Goal: Task Accomplishment & Management: Use online tool/utility

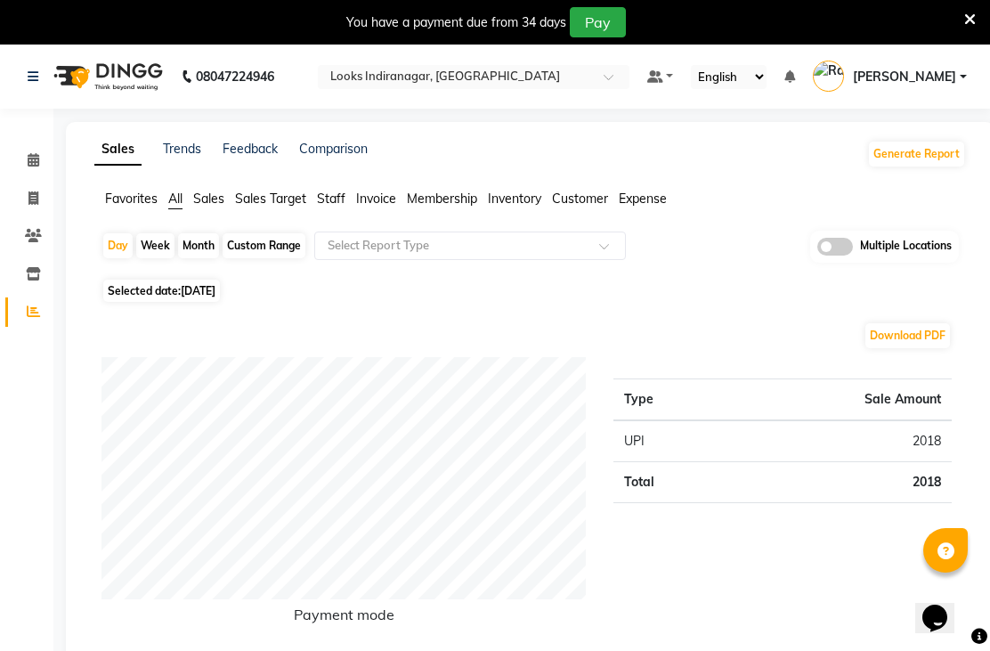
click at [629, 77] on div at bounding box center [474, 78] width 312 height 18
click at [737, 209] on ul "Favorites All Sales Sales Target Staff Invoice Membership Inventory Customer Ex…" at bounding box center [530, 200] width 872 height 20
click at [27, 274] on icon at bounding box center [33, 273] width 15 height 13
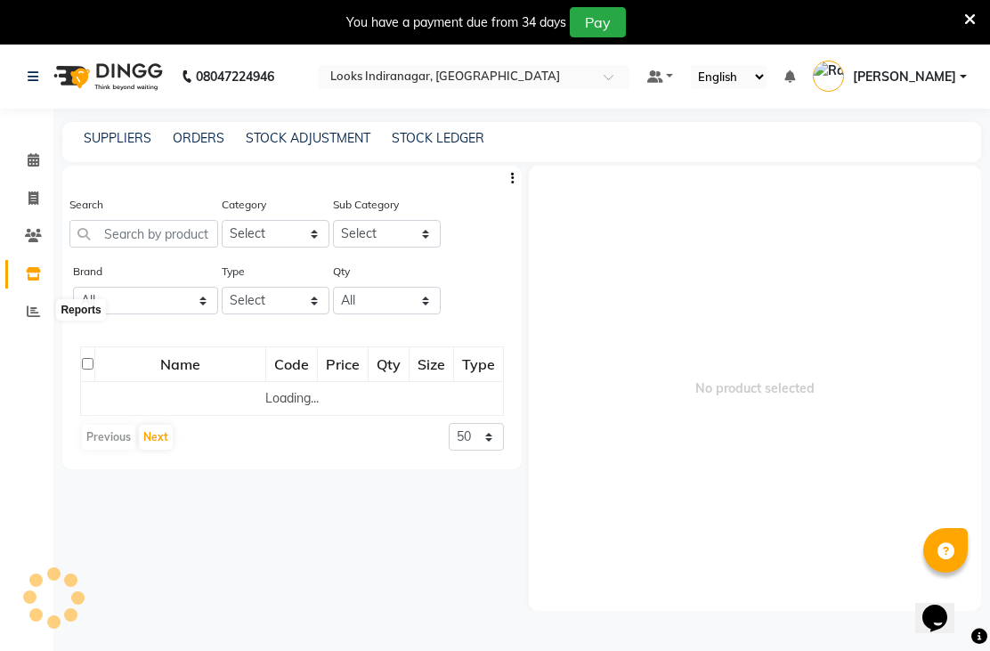
click at [35, 313] on icon at bounding box center [33, 310] width 13 height 13
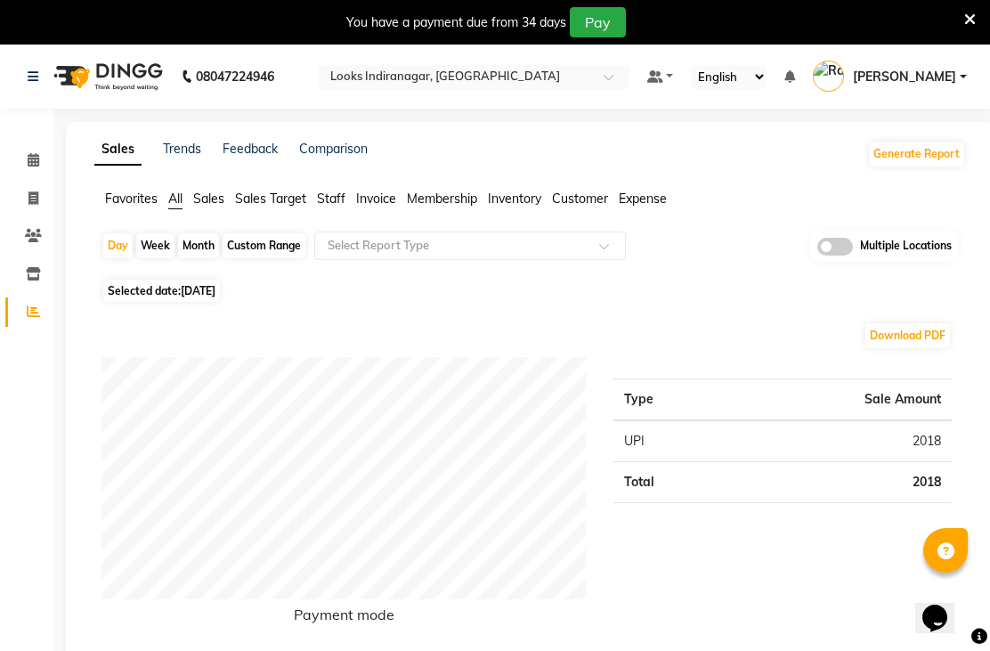
click at [920, 166] on button "Generate Report" at bounding box center [916, 154] width 95 height 25
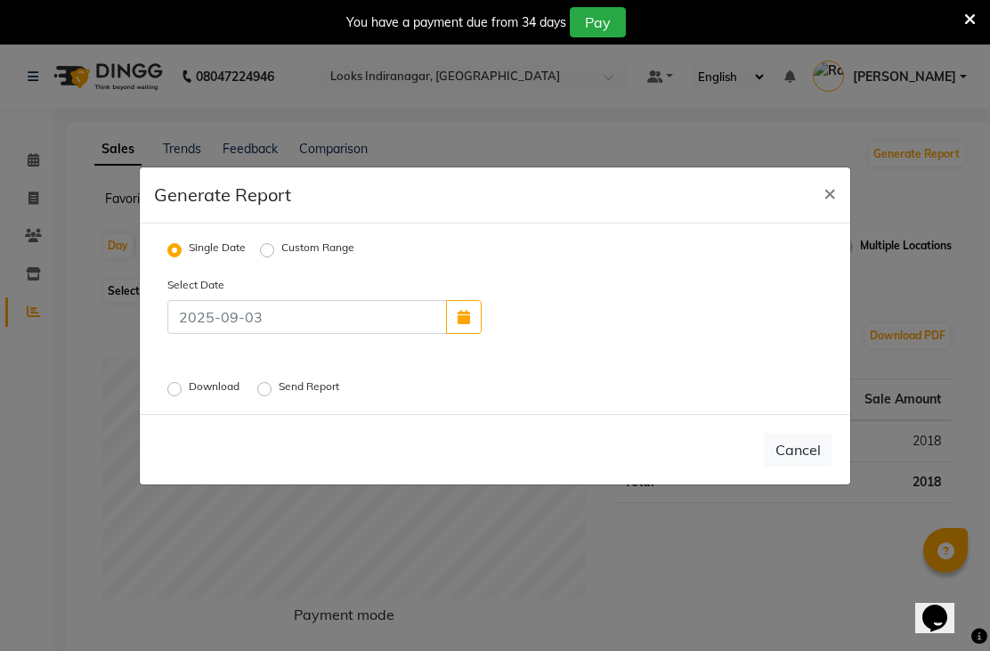
click at [281, 261] on label "Custom Range" at bounding box center [317, 249] width 73 height 21
click at [272, 255] on input "Custom Range" at bounding box center [270, 249] width 12 height 12
radio input "true"
select select "9"
select select "2025"
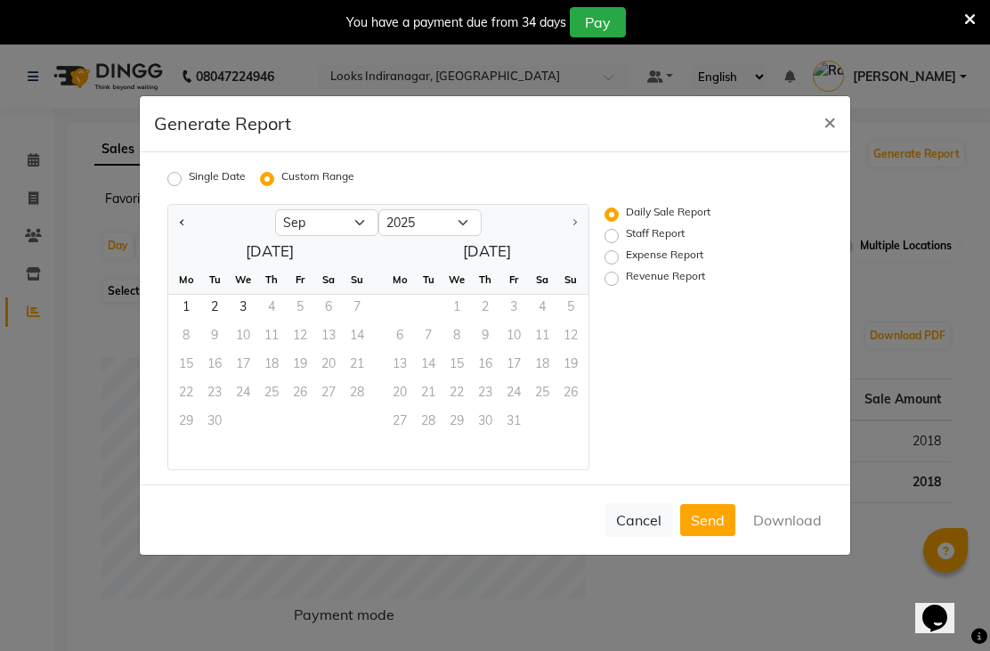
click at [181, 237] on button "Previous month" at bounding box center [182, 222] width 14 height 28
select select "8"
click at [300, 323] on span "1" at bounding box center [300, 309] width 28 height 28
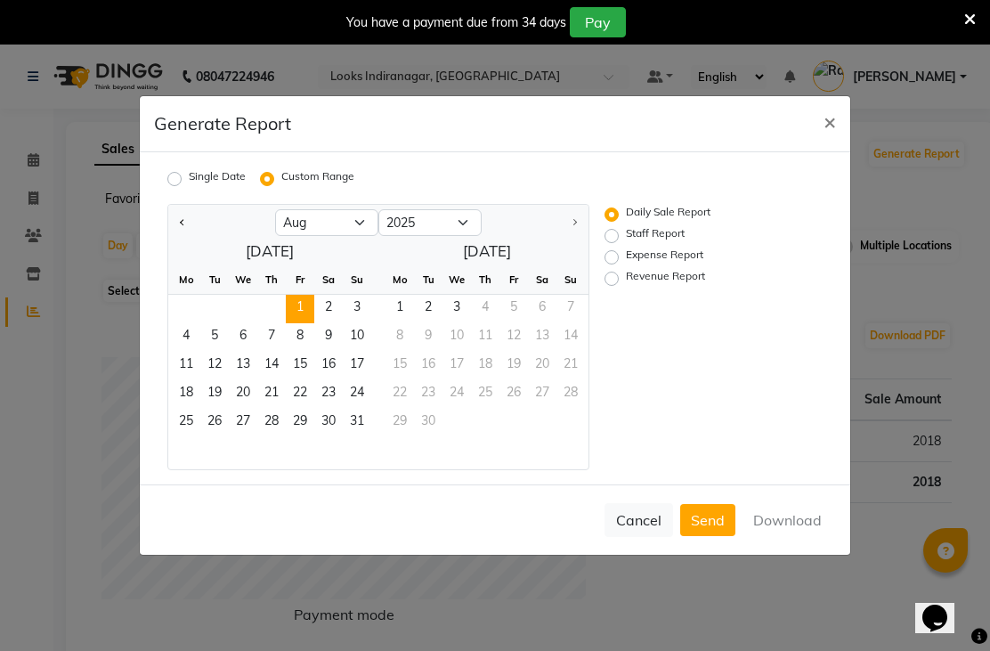
click at [361, 437] on span "31" at bounding box center [357, 423] width 28 height 28
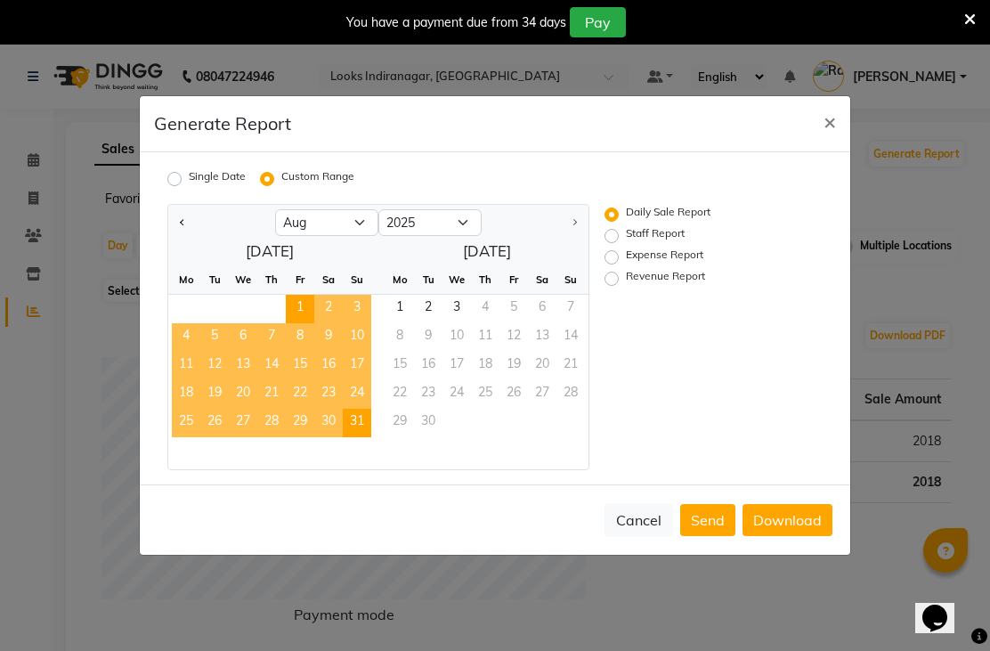
click at [645, 289] on label "Revenue Report" at bounding box center [665, 278] width 79 height 21
click at [620, 285] on input "Revenue Report" at bounding box center [614, 278] width 12 height 12
radio input "true"
click at [805, 536] on button "Download" at bounding box center [787, 520] width 90 height 32
click at [805, 547] on div "Cancel Send Download" at bounding box center [495, 519] width 710 height 70
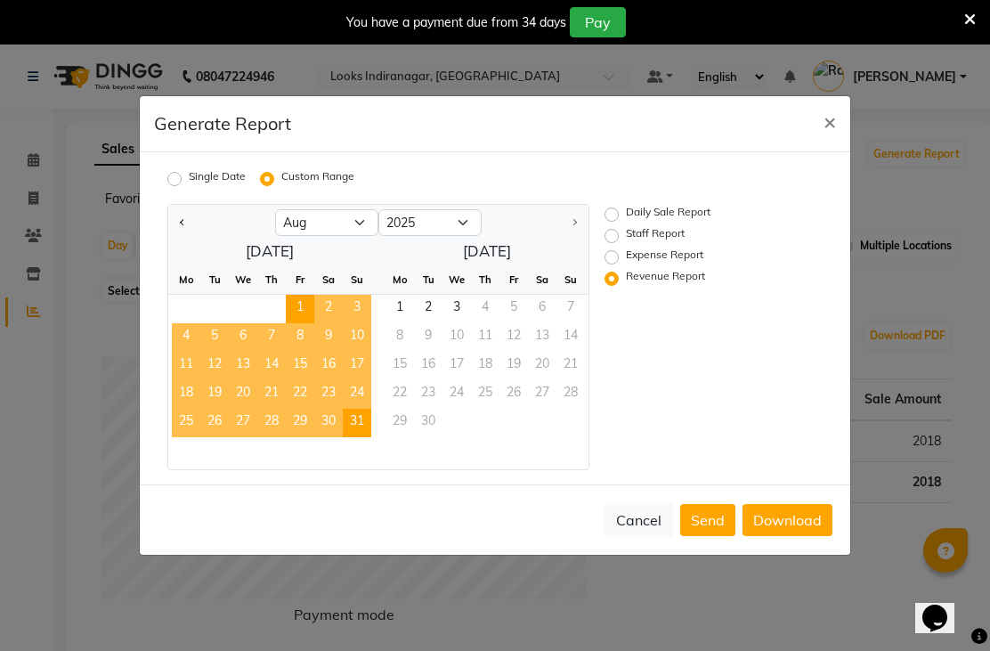
click at [626, 247] on label "Staff Report" at bounding box center [655, 235] width 59 height 21
click at [618, 242] on input "Staff Report" at bounding box center [614, 236] width 12 height 12
radio input "true"
click at [800, 536] on button "Download" at bounding box center [787, 520] width 90 height 32
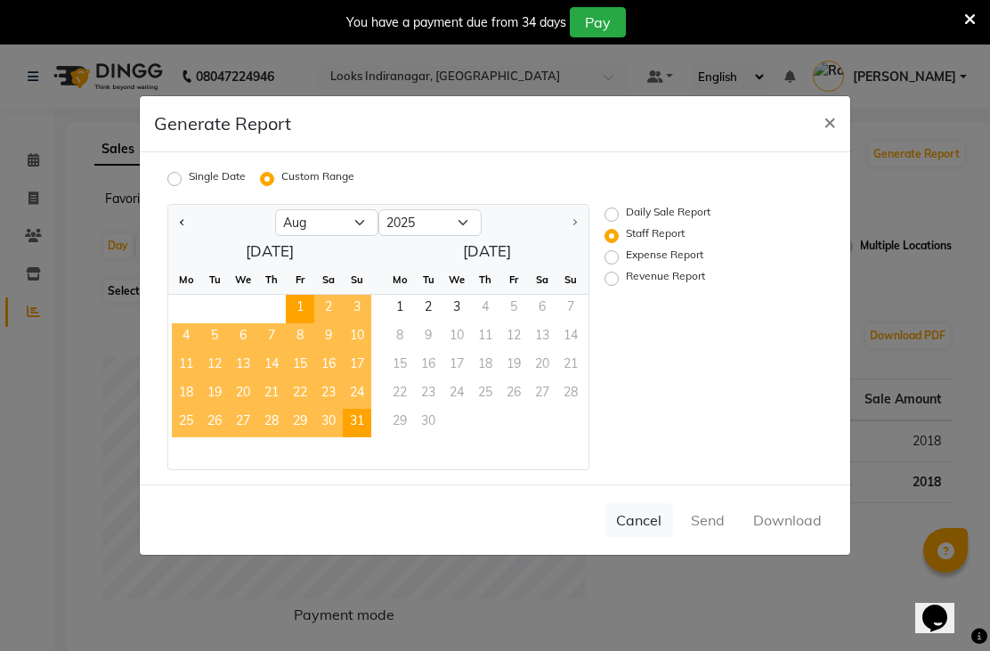
click at [626, 289] on label "Revenue Report" at bounding box center [665, 278] width 79 height 21
click at [615, 285] on input "Revenue Report" at bounding box center [614, 278] width 12 height 12
radio input "true"
click at [793, 555] on div "Cancel Send Download" at bounding box center [495, 519] width 710 height 70
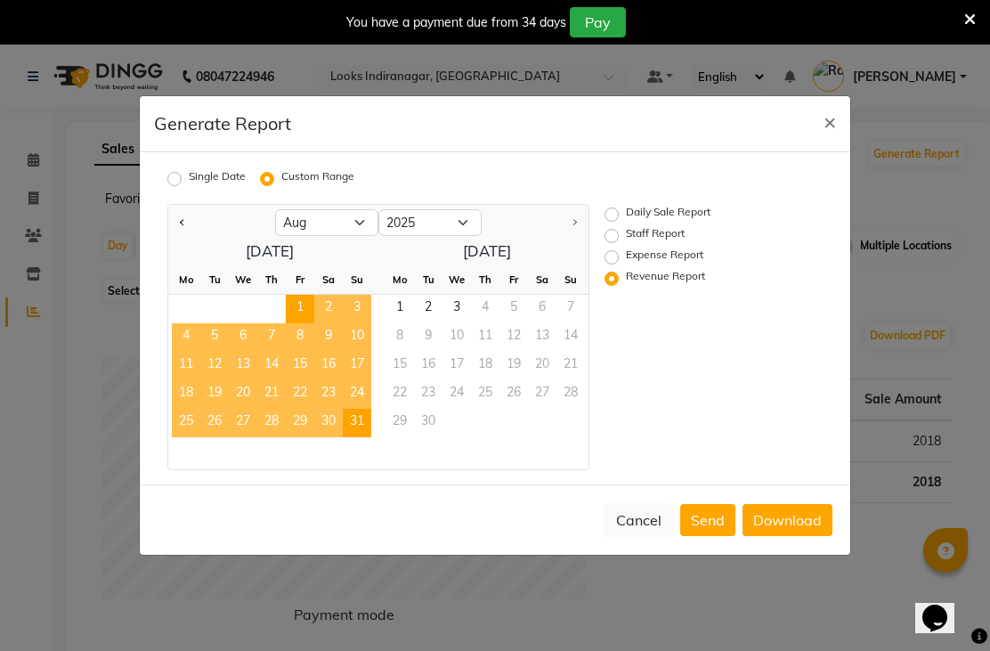
click at [796, 536] on button "Download" at bounding box center [787, 520] width 90 height 32
click at [672, 247] on label "Staff Report" at bounding box center [655, 235] width 59 height 21
click at [620, 242] on input "Staff Report" at bounding box center [614, 236] width 12 height 12
radio input "true"
click at [796, 536] on button "Download" at bounding box center [787, 520] width 90 height 32
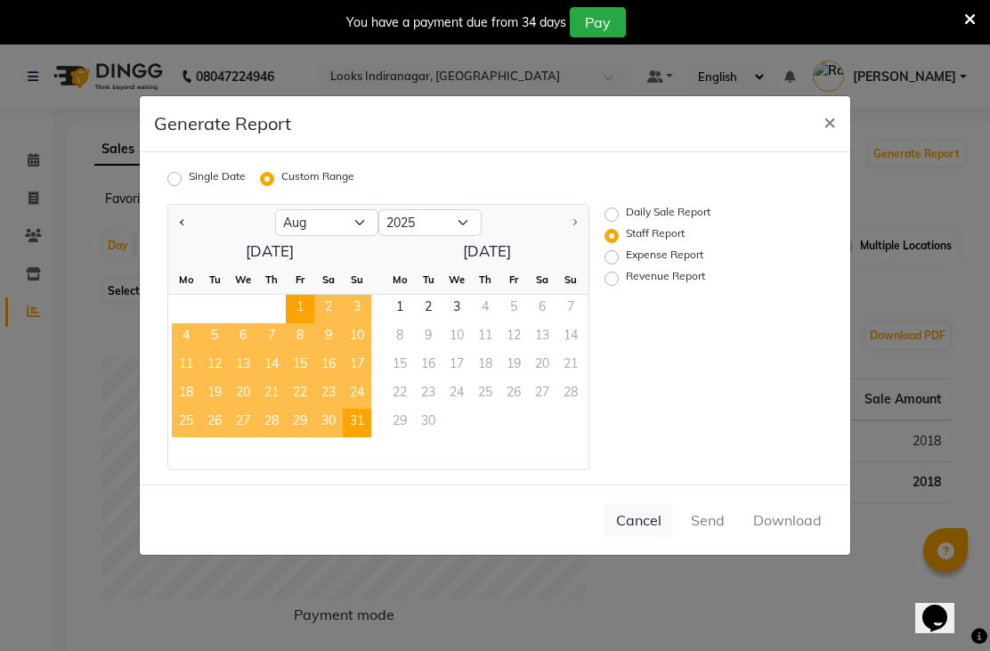
click at [800, 550] on div "Cancel Send Download" at bounding box center [495, 519] width 710 height 70
click at [804, 544] on div "Cancel Send Download" at bounding box center [495, 519] width 710 height 70
click at [795, 536] on button "Download" at bounding box center [787, 520] width 90 height 32
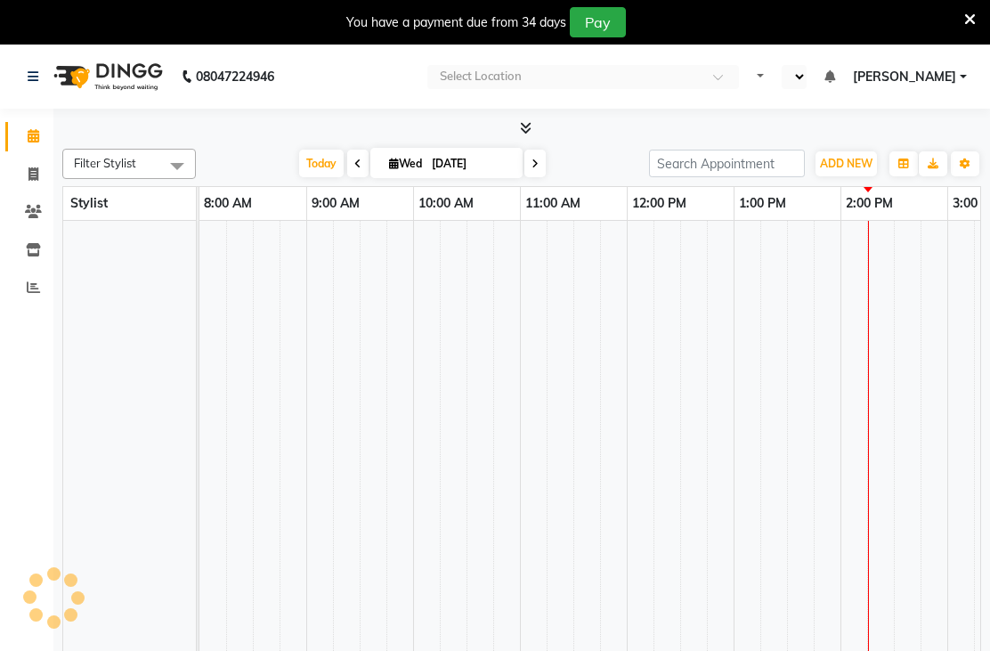
select select "en"
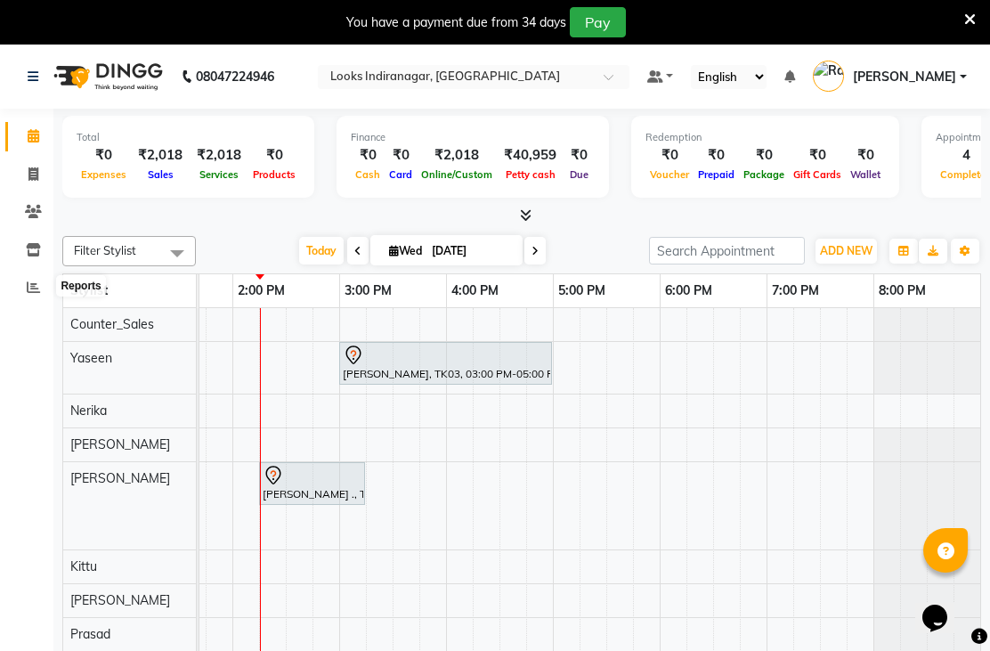
click at [23, 286] on span at bounding box center [33, 288] width 31 height 20
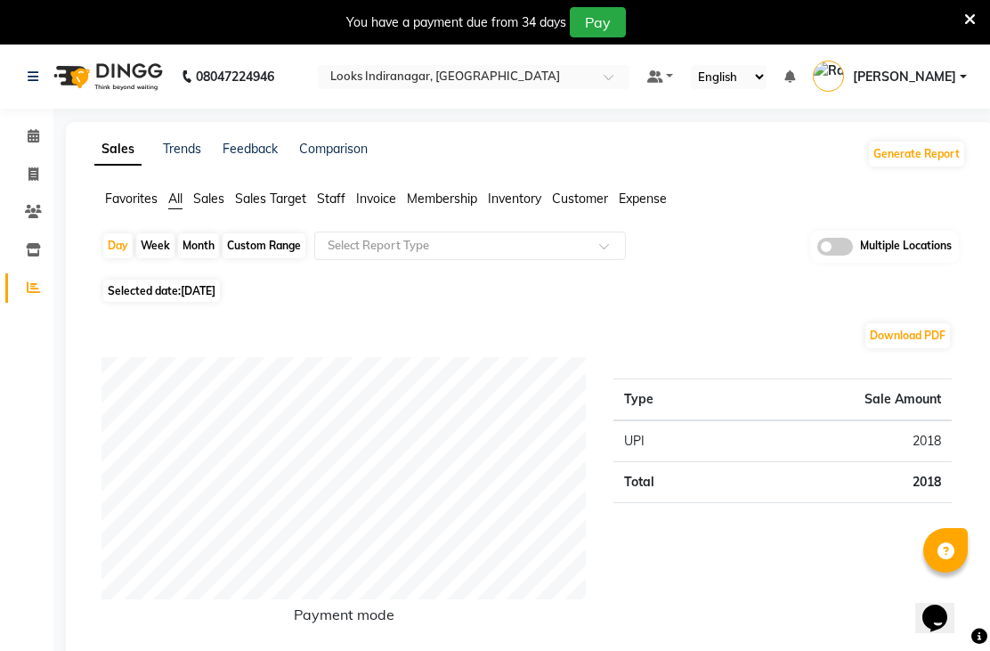
click at [36, 292] on icon at bounding box center [33, 286] width 13 height 13
click at [618, 260] on span at bounding box center [610, 251] width 22 height 18
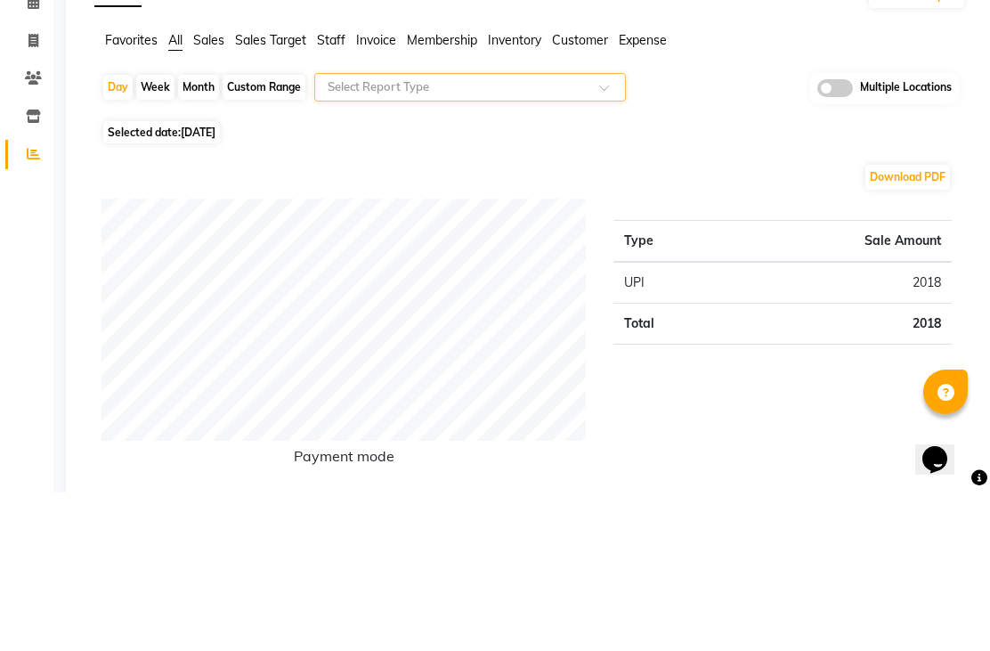
click at [613, 242] on span at bounding box center [610, 251] width 22 height 18
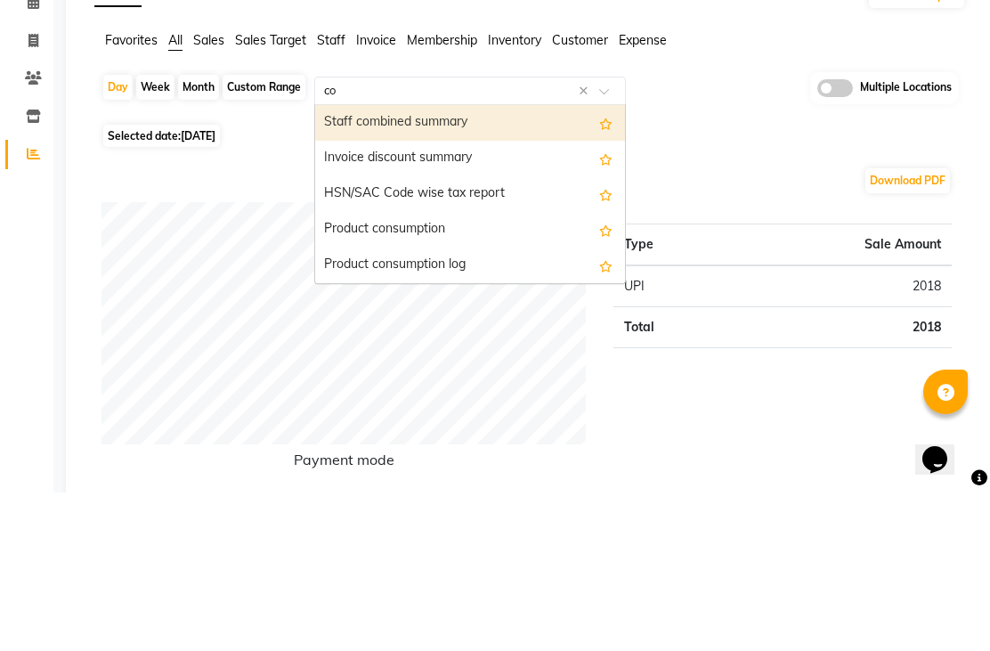
type input "com"
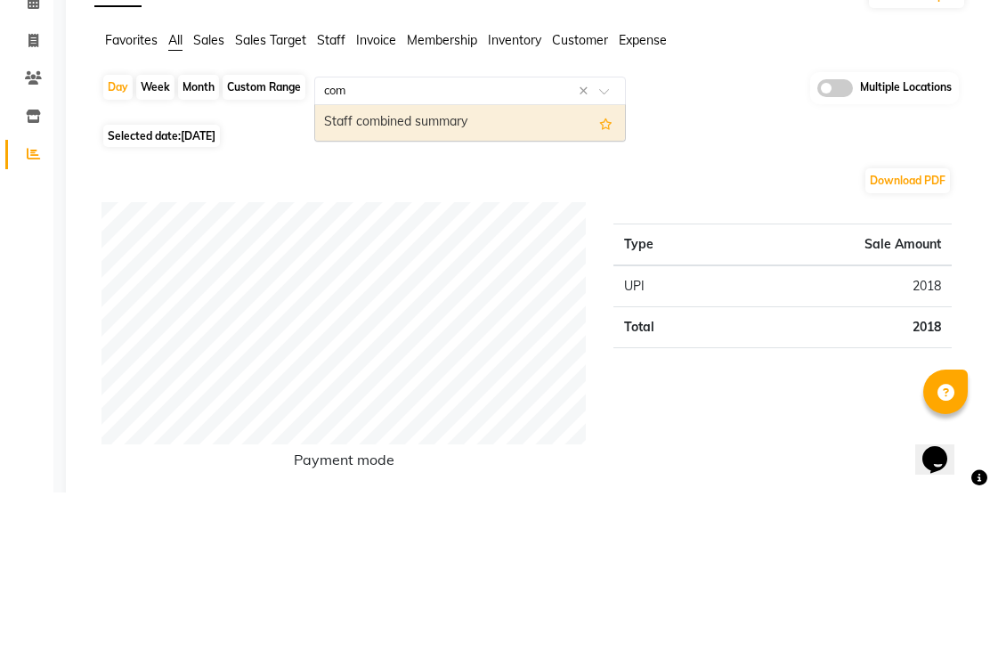
click at [484, 264] on div "Staff combined summary" at bounding box center [470, 282] width 310 height 36
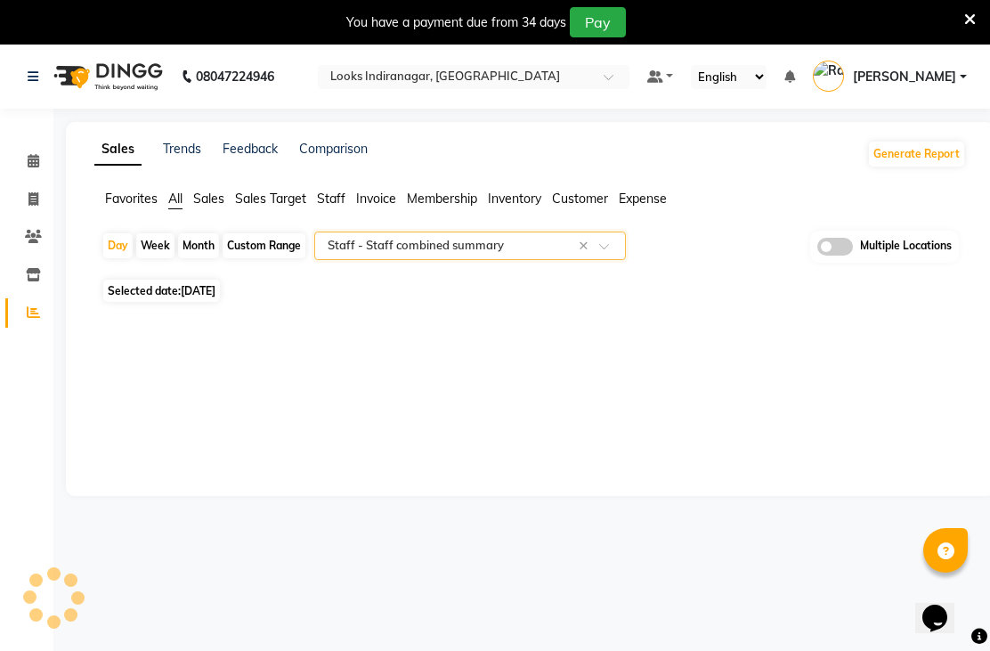
select select "full_report"
select select "pdf"
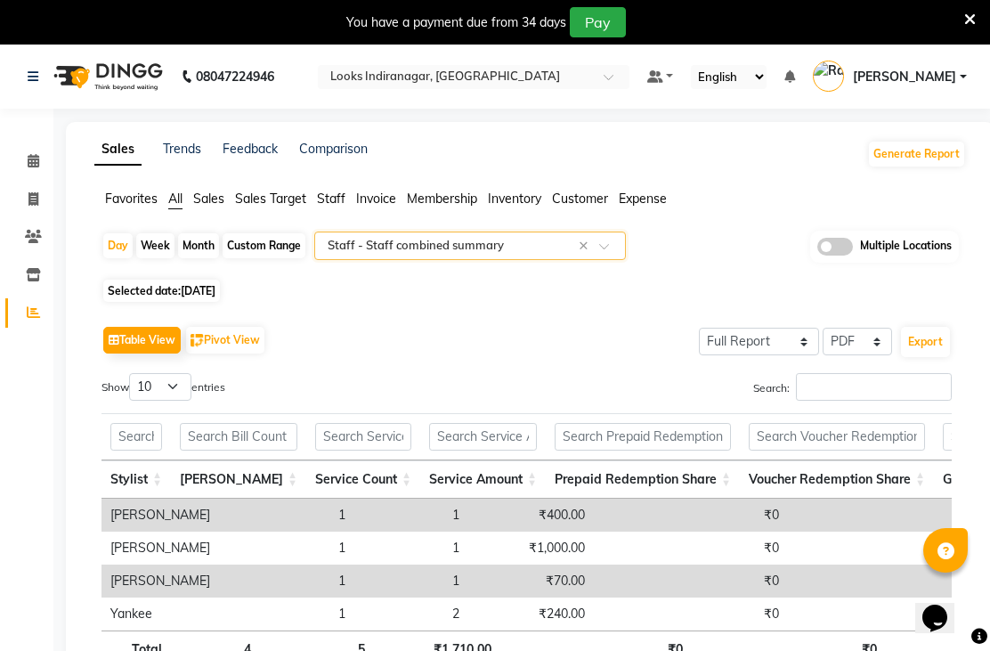
click at [710, 274] on div "Day Week Month Custom Range Select Report Type × Staff - Staff combined summary…" at bounding box center [529, 253] width 857 height 44
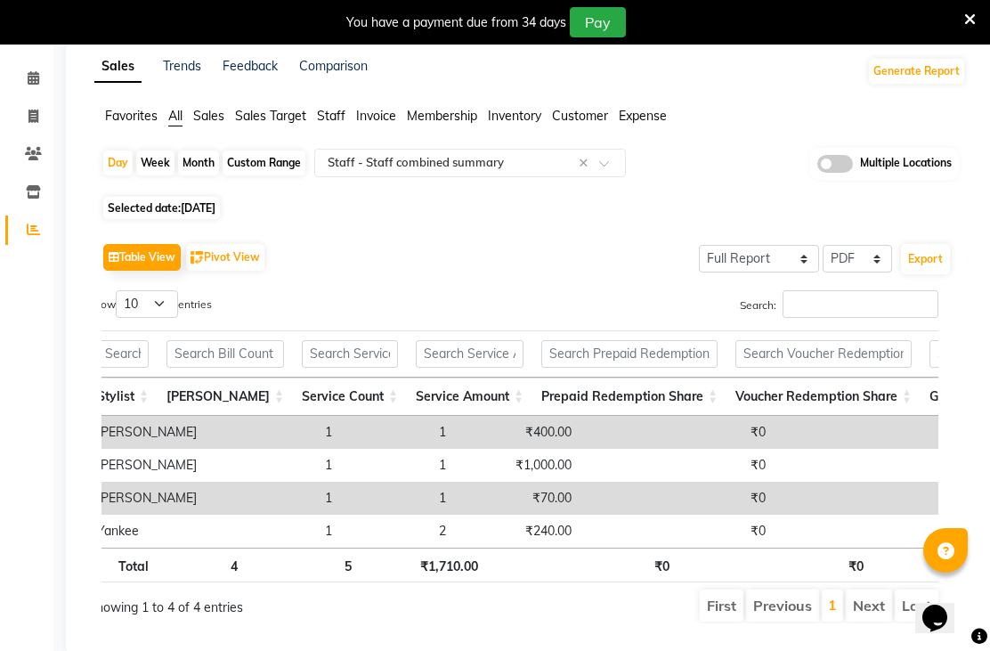
scroll to position [0, 13]
click at [157, 271] on button "Table View" at bounding box center [141, 257] width 77 height 27
click at [765, 272] on select "Select Full Report Filtered Report" at bounding box center [759, 259] width 120 height 28
click at [875, 272] on select "Select CSV PDF" at bounding box center [857, 259] width 69 height 28
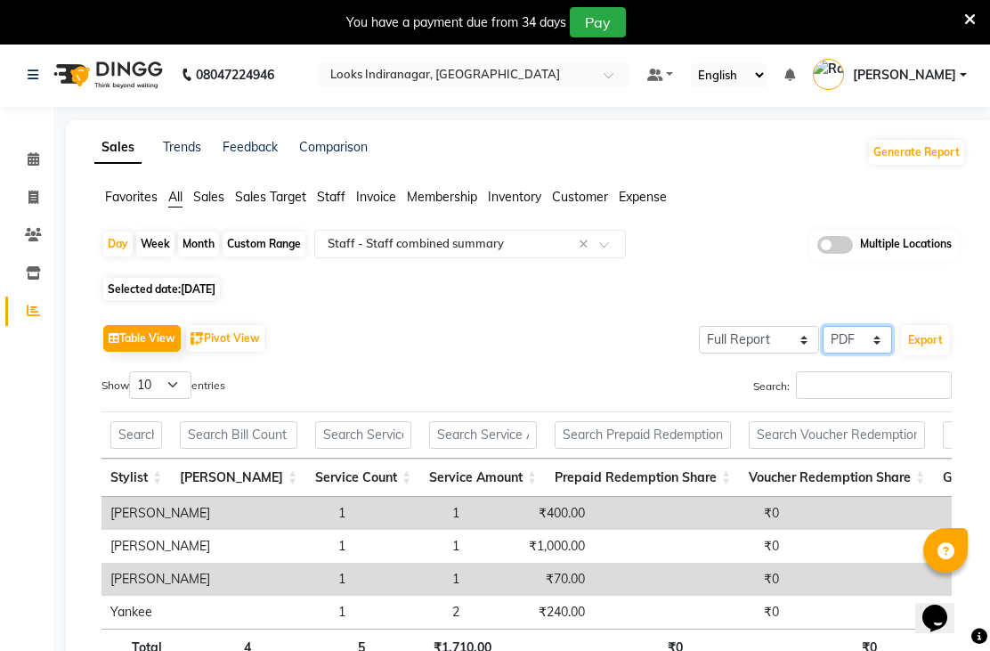
scroll to position [6, 0]
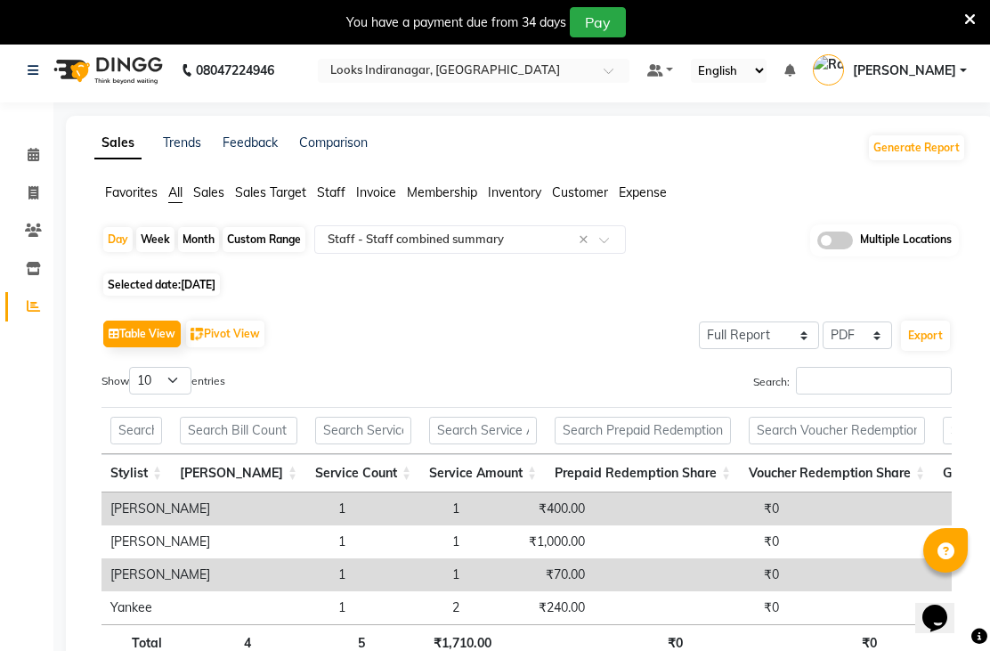
click at [264, 252] on div "Custom Range" at bounding box center [264, 239] width 83 height 25
select select "9"
select select "2025"
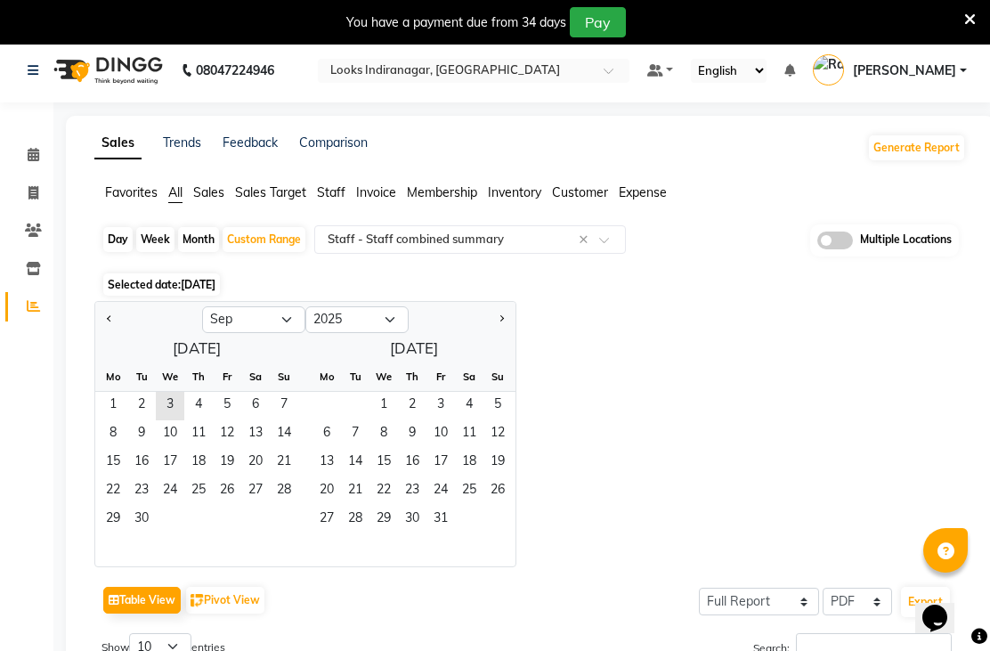
click at [116, 334] on button "Previous month" at bounding box center [109, 319] width 14 height 28
select select "8"
click at [225, 419] on span "1" at bounding box center [227, 406] width 28 height 28
click at [291, 534] on span "31" at bounding box center [284, 520] width 28 height 28
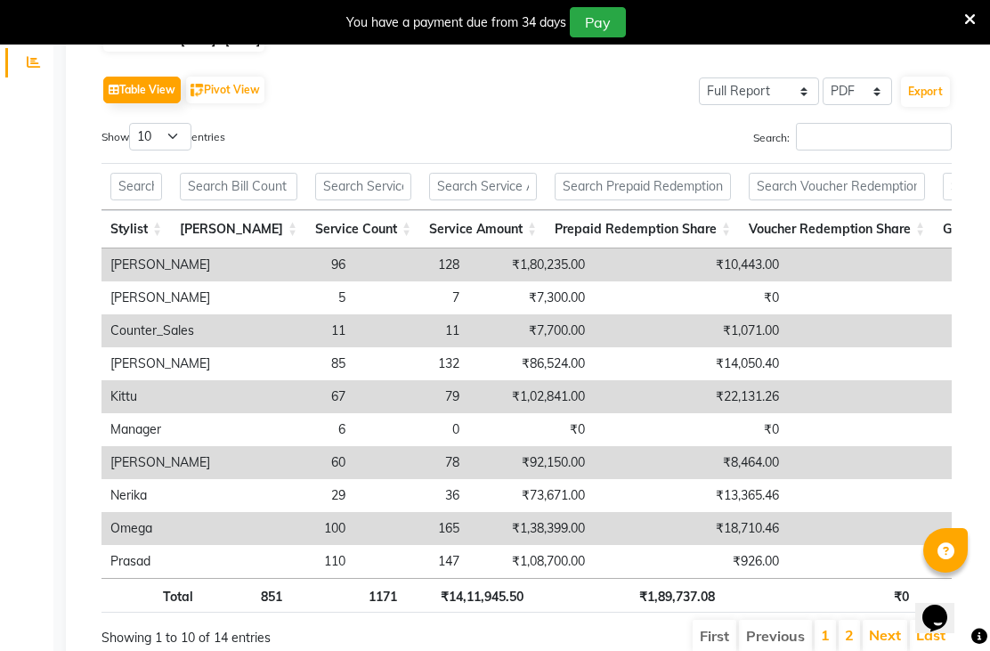
scroll to position [249, 0]
click at [853, 645] on link "2" at bounding box center [849, 636] width 9 height 18
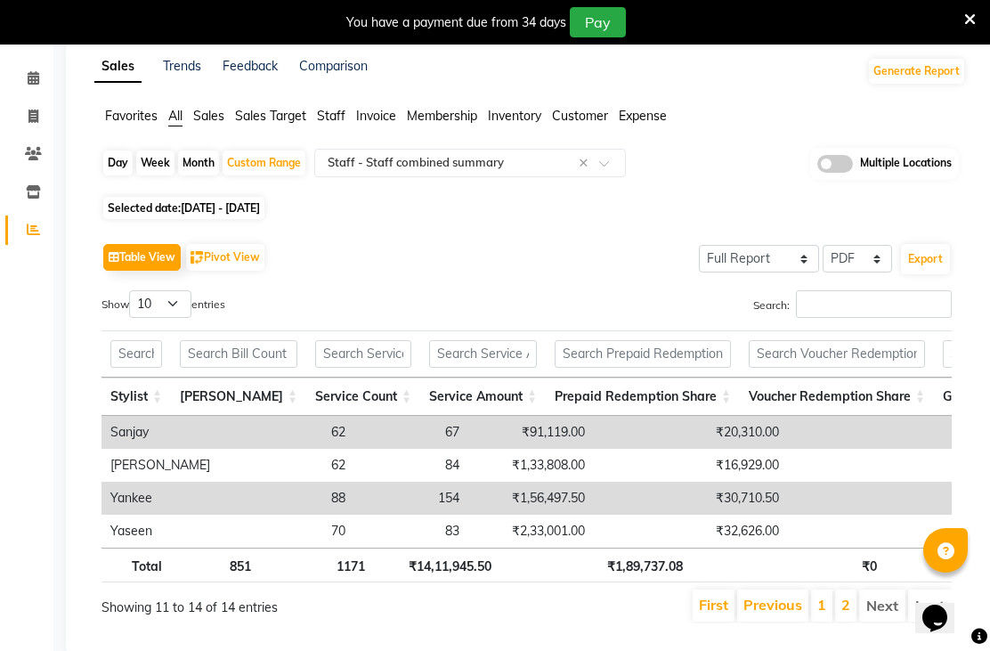
scroll to position [0, 0]
click at [147, 416] on th "Stylist" at bounding box center [135, 396] width 69 height 38
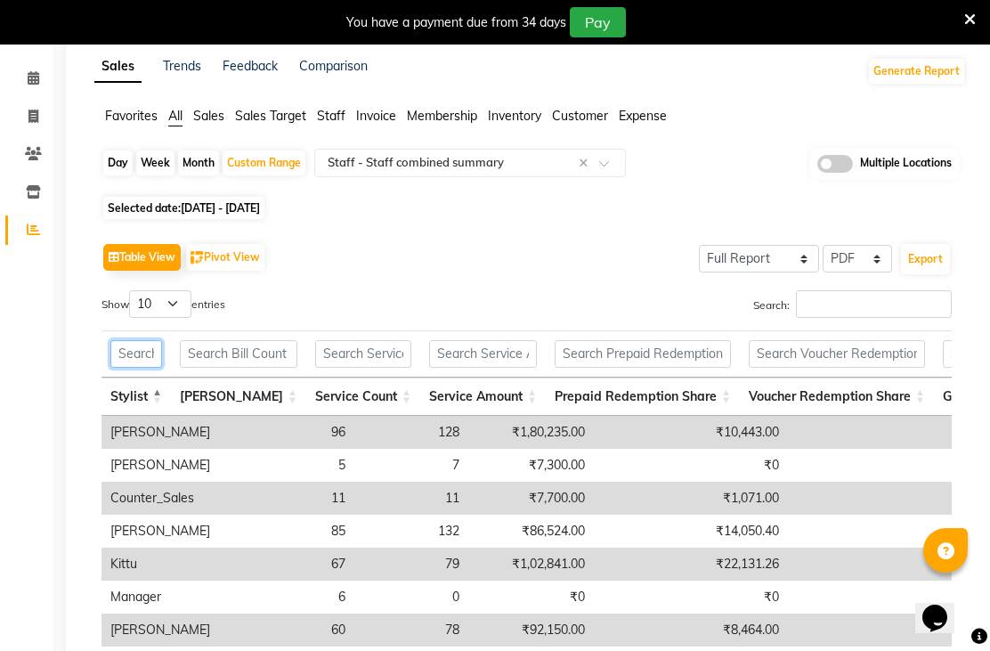
click at [137, 368] on input "text" at bounding box center [136, 354] width 52 height 28
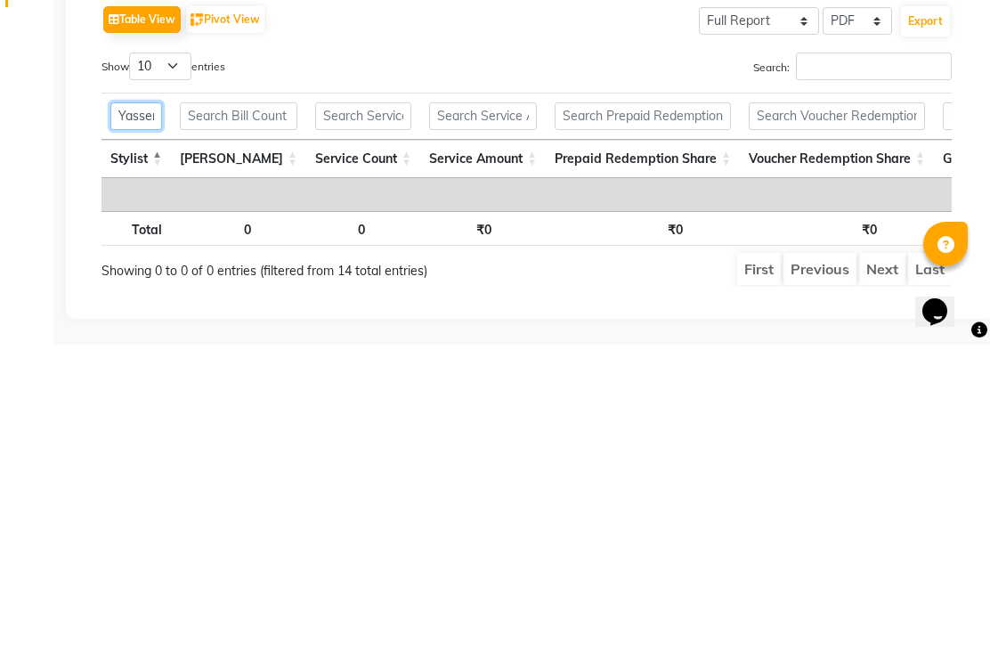
scroll to position [44, 0]
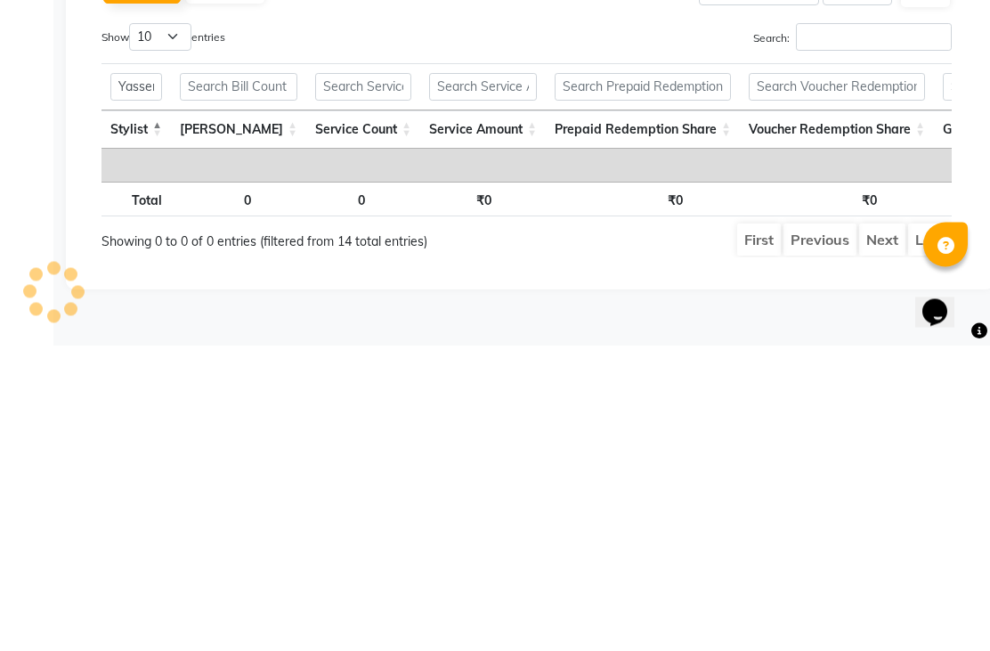
click at [700, 296] on div "Table View Pivot View Select Full Report Filtered Report Select CSV PDF Export …" at bounding box center [526, 421] width 879 height 314
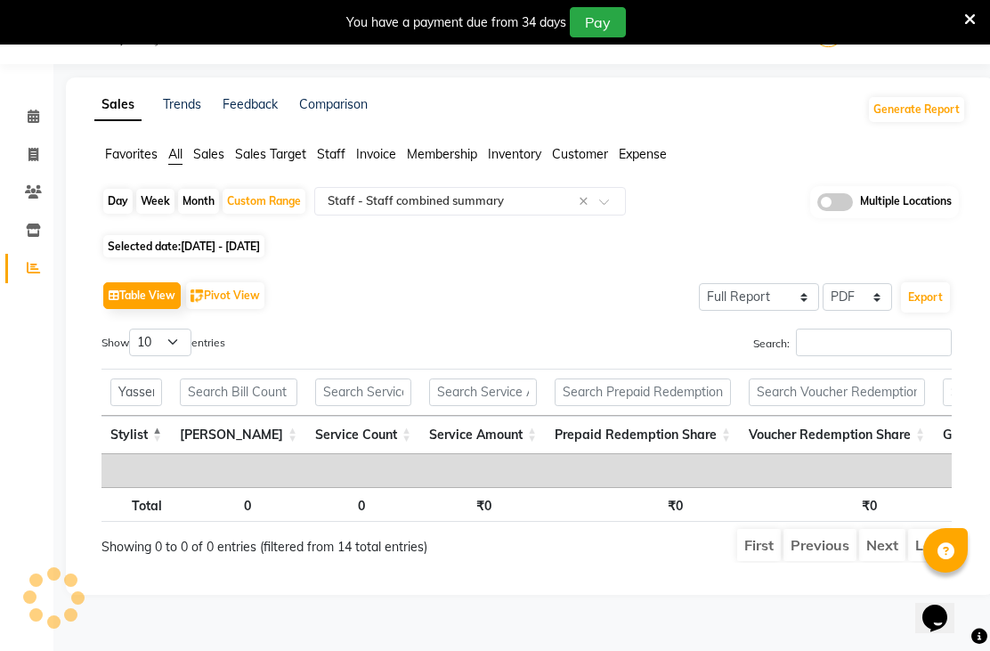
scroll to position [0, 0]
click at [138, 406] on input "Yassen8" at bounding box center [136, 392] width 52 height 28
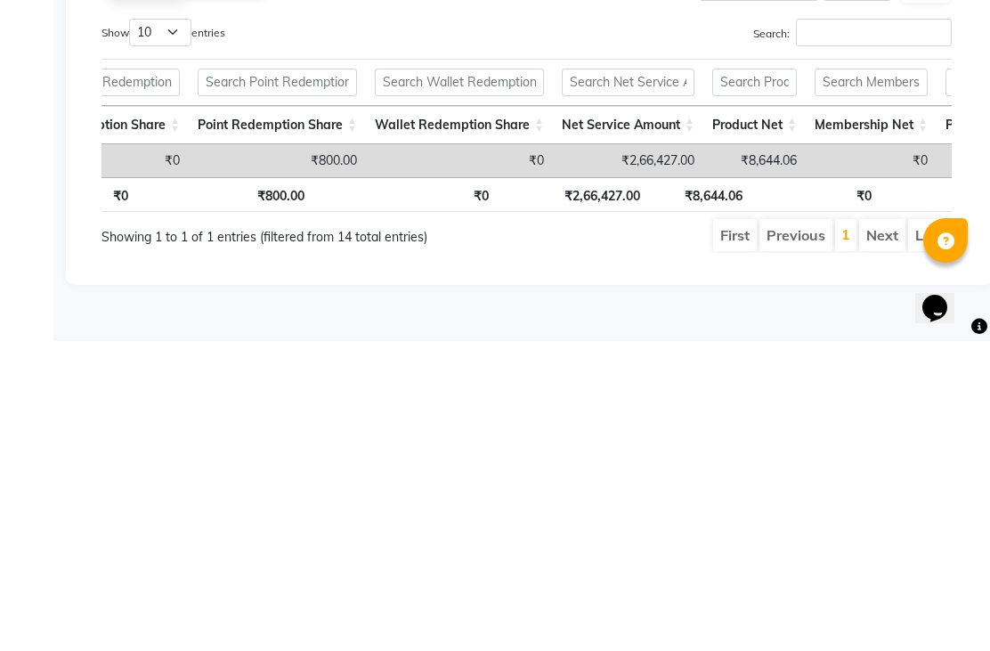
click at [856, 487] on th "₹0" at bounding box center [815, 504] width 129 height 35
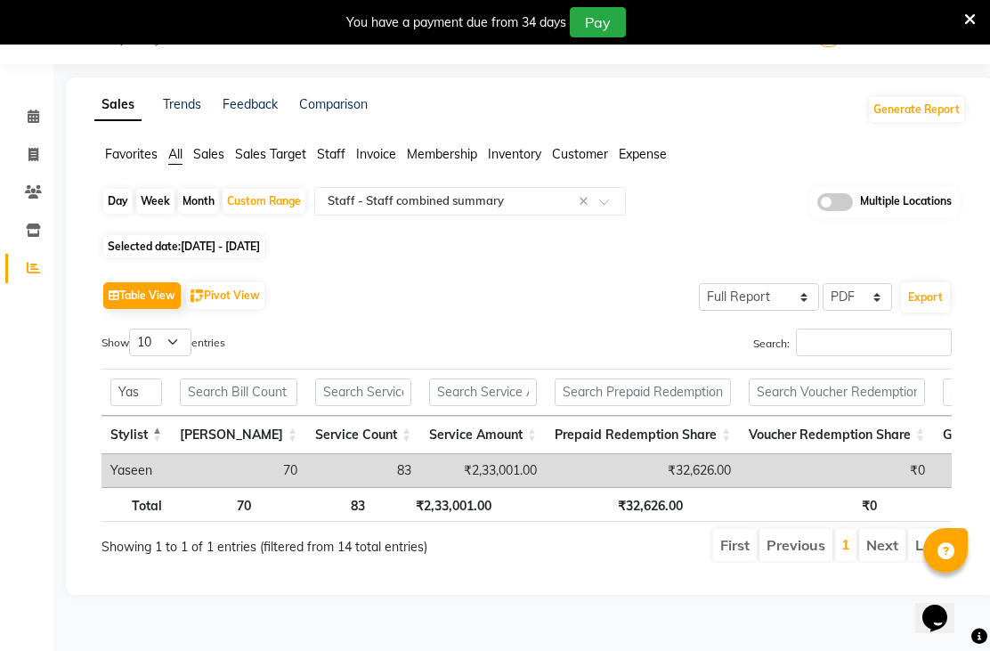
click at [152, 487] on td "Yaseen" at bounding box center [135, 470] width 69 height 33
click at [130, 487] on td "Yaseen" at bounding box center [135, 470] width 69 height 33
click at [150, 487] on td "Yaseen" at bounding box center [135, 470] width 69 height 33
click at [306, 487] on td "83" at bounding box center [363, 470] width 114 height 33
click at [259, 487] on td "70" at bounding box center [238, 470] width 135 height 33
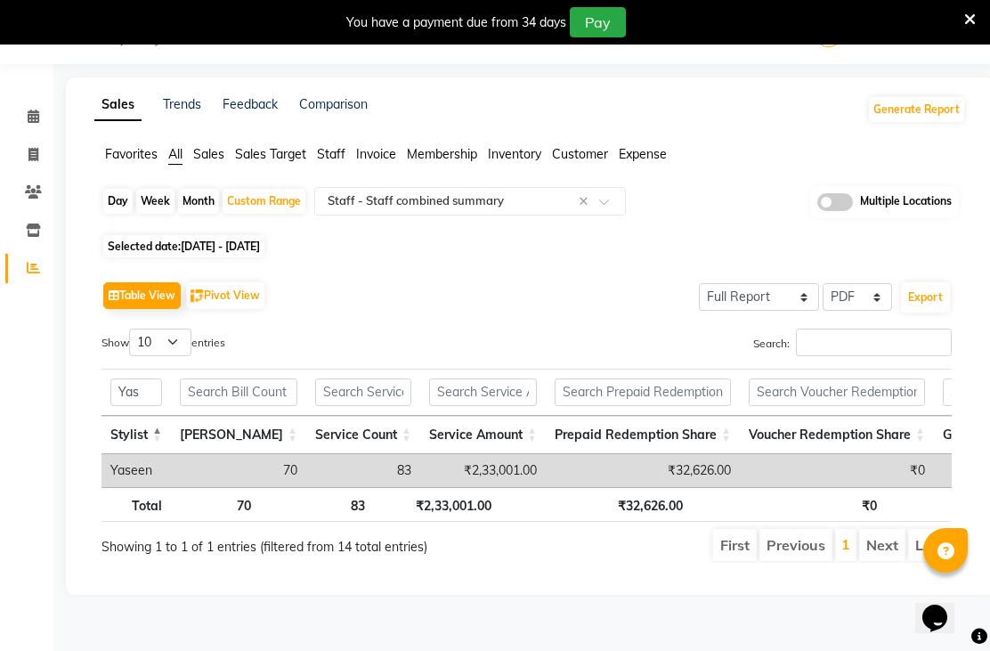
click at [153, 487] on td "Yaseen" at bounding box center [135, 470] width 69 height 33
click at [142, 406] on input "Yas" at bounding box center [136, 392] width 52 height 28
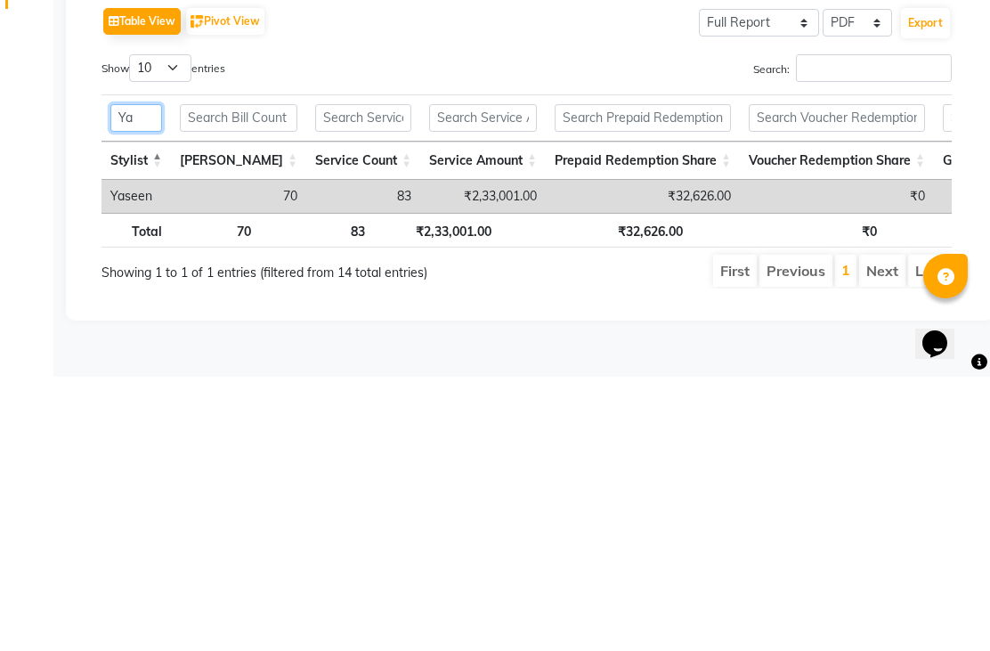
type input "Y"
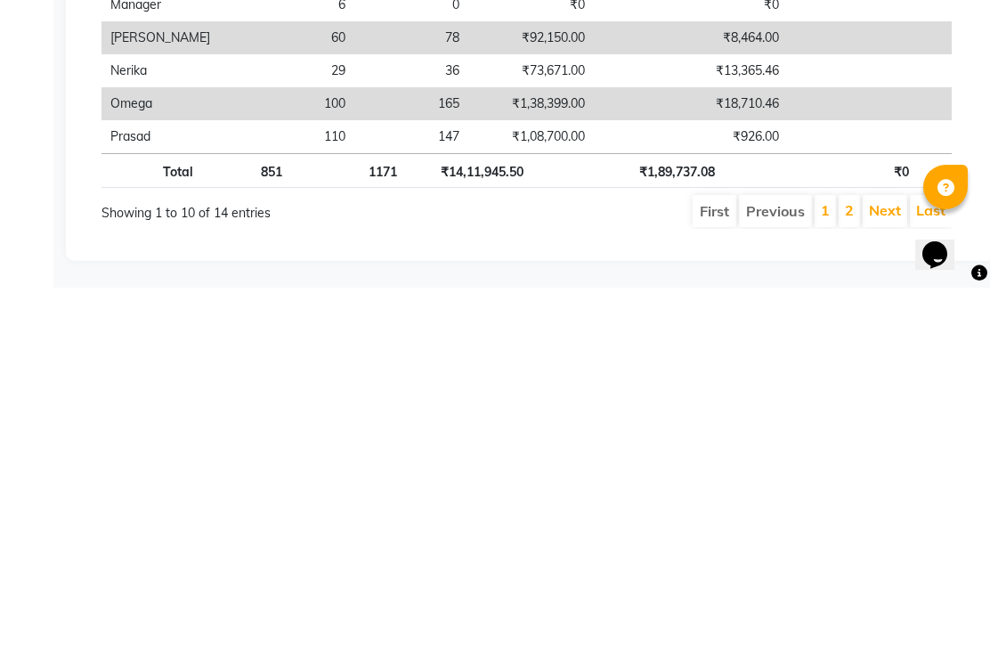
scroll to position [337, 0]
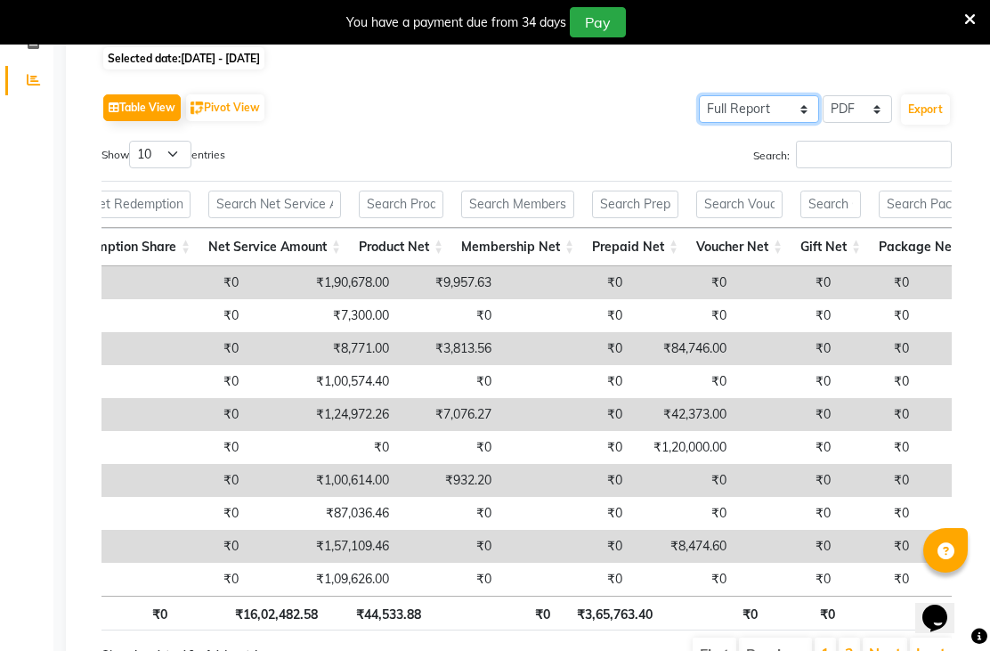
click at [797, 123] on select "Select Full Report Filtered Report" at bounding box center [759, 109] width 120 height 28
click at [881, 123] on select "Select CSV PDF" at bounding box center [857, 109] width 69 height 28
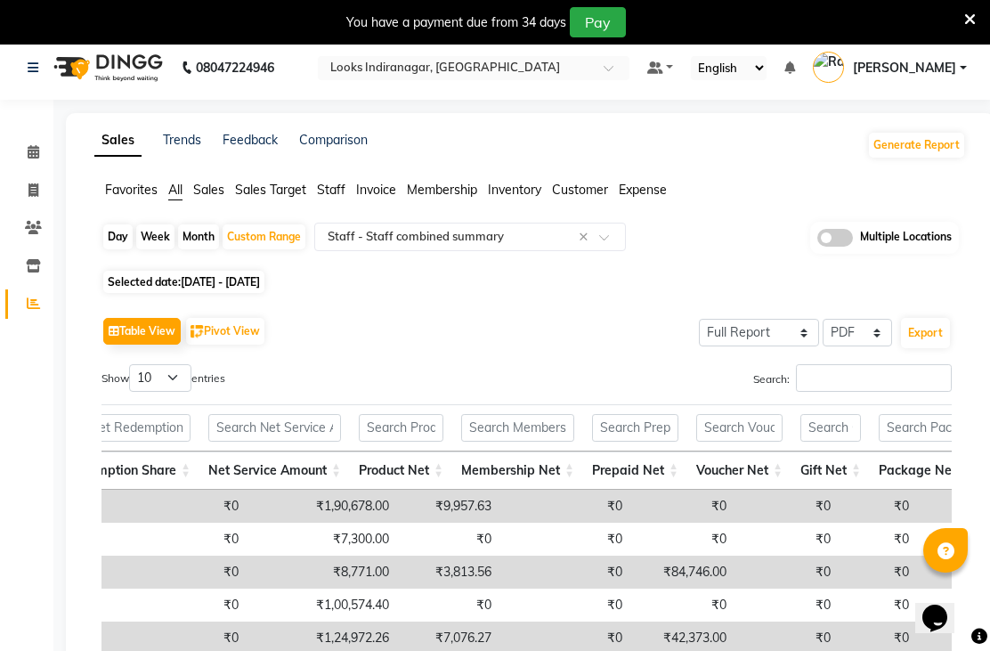
click at [601, 251] on span at bounding box center [610, 242] width 22 height 18
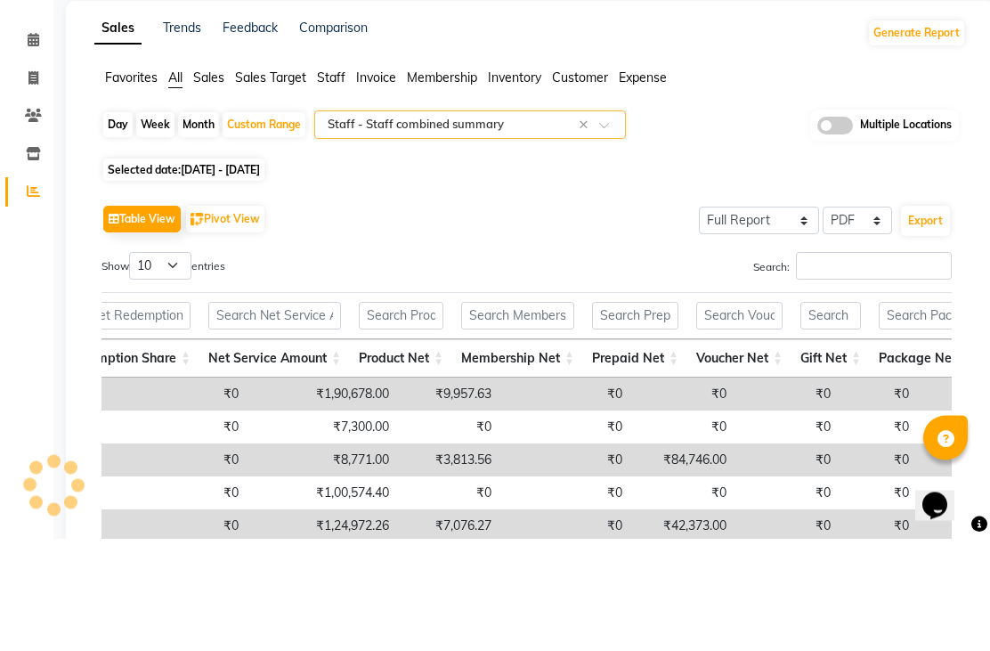
click at [604, 234] on span at bounding box center [610, 243] width 22 height 18
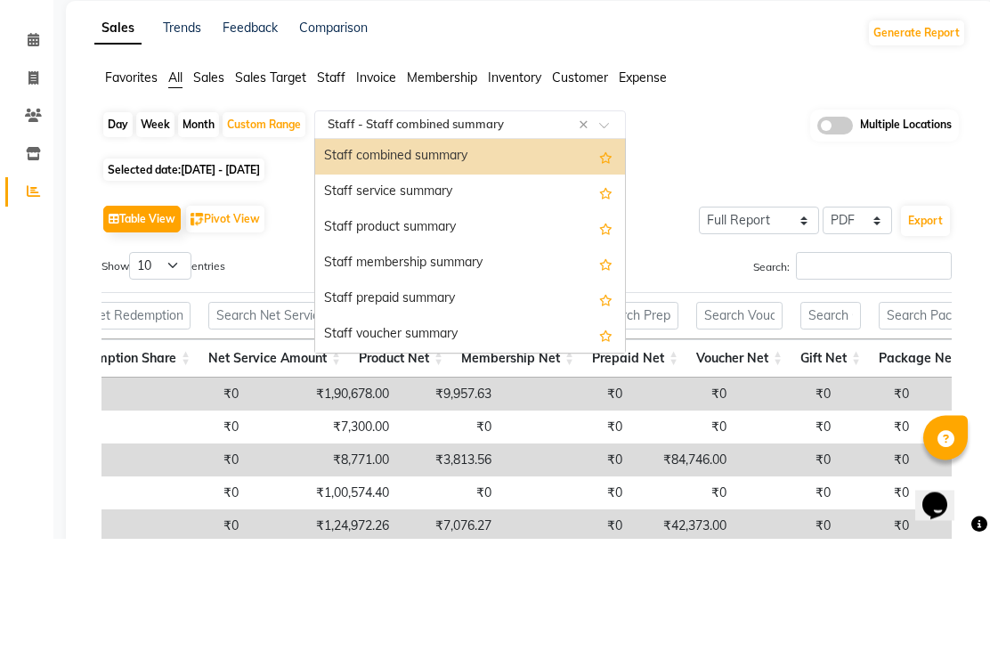
click at [577, 229] on input "text" at bounding box center [452, 238] width 256 height 18
click at [578, 229] on input "text" at bounding box center [452, 238] width 256 height 18
click at [576, 229] on input "text" at bounding box center [452, 238] width 256 height 18
click at [530, 252] on div "Staff combined summary" at bounding box center [470, 270] width 310 height 36
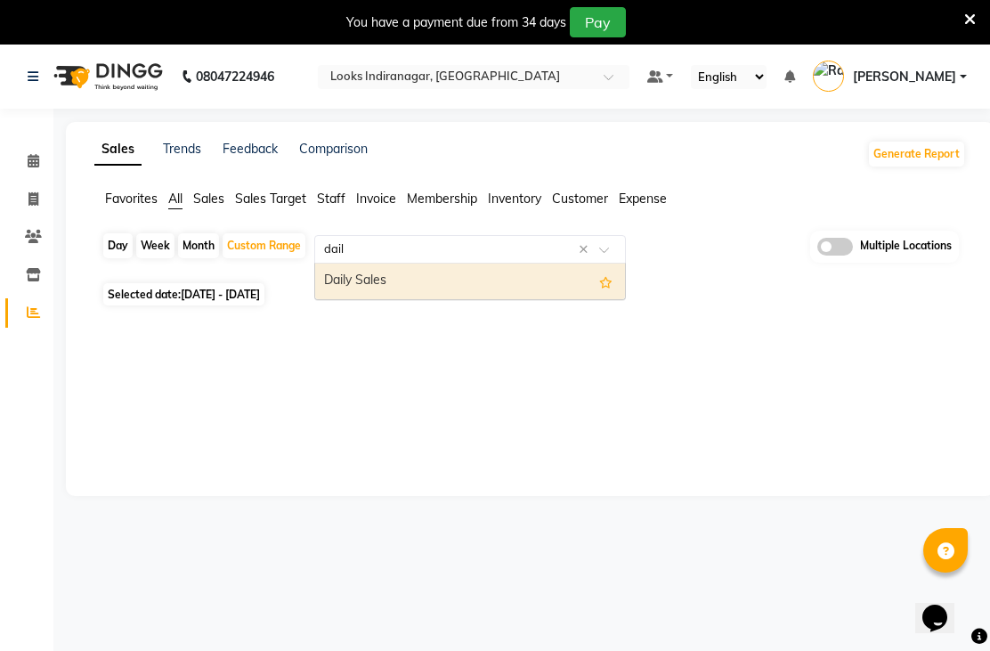
type input "daily"
click at [410, 299] on div "Daily Sales" at bounding box center [470, 282] width 310 height 36
select select "full_report"
select select "pdf"
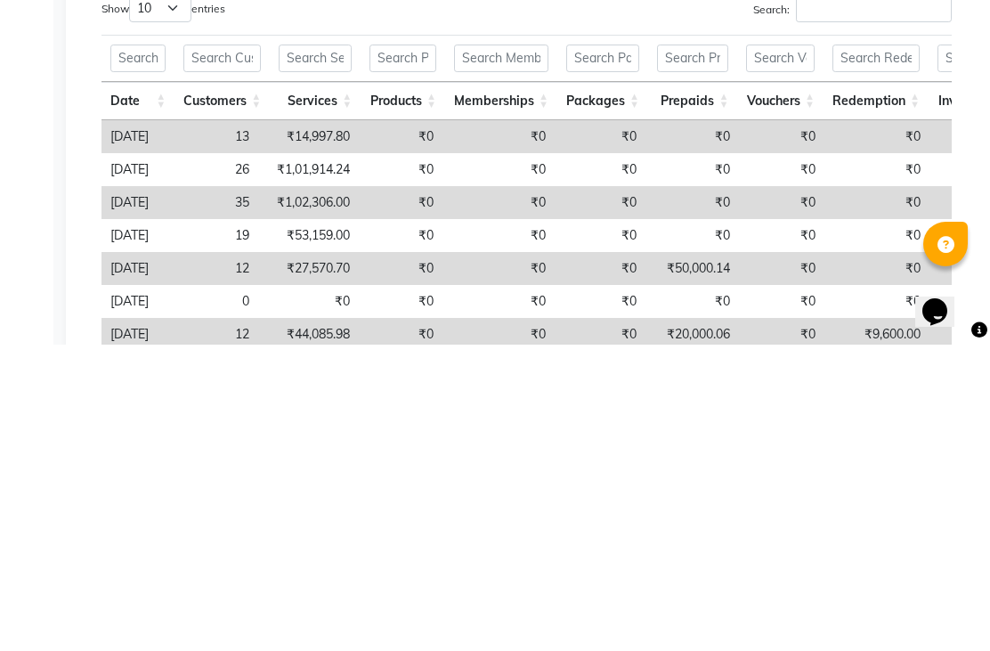
scroll to position [94, 0]
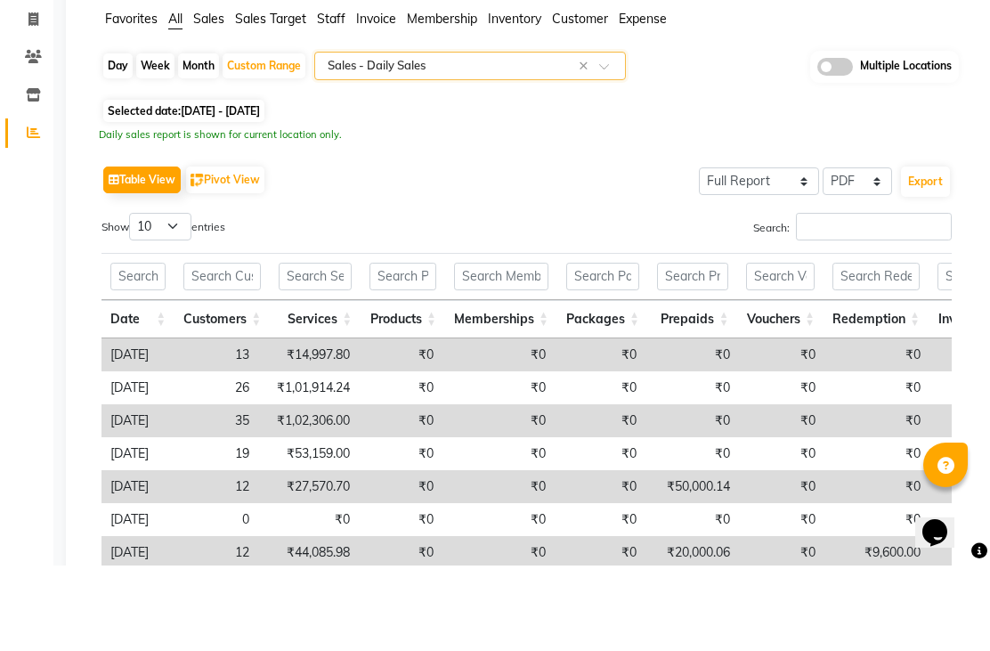
click at [268, 139] on div "Custom Range" at bounding box center [264, 151] width 83 height 25
select select "8"
select select "2025"
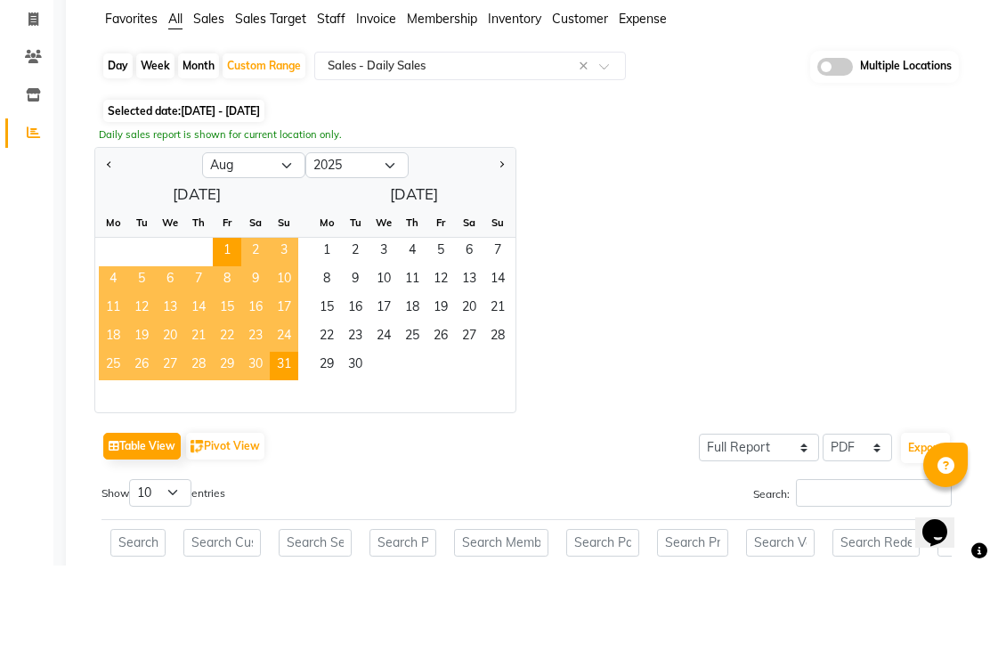
scroll to position [180, 0]
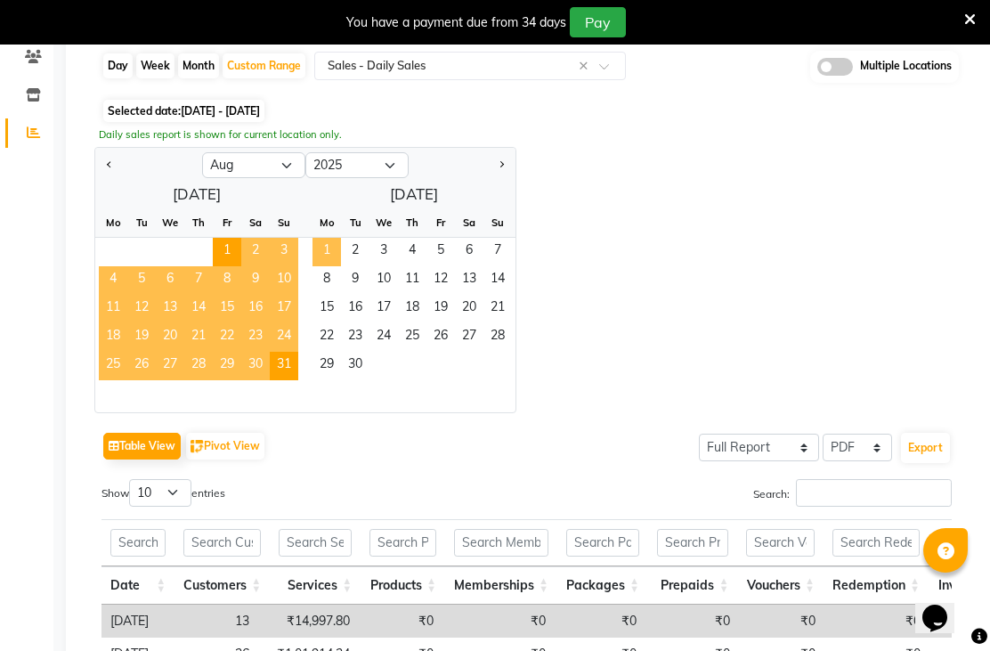
click at [331, 266] on span "1" at bounding box center [326, 252] width 28 height 28
select select "9"
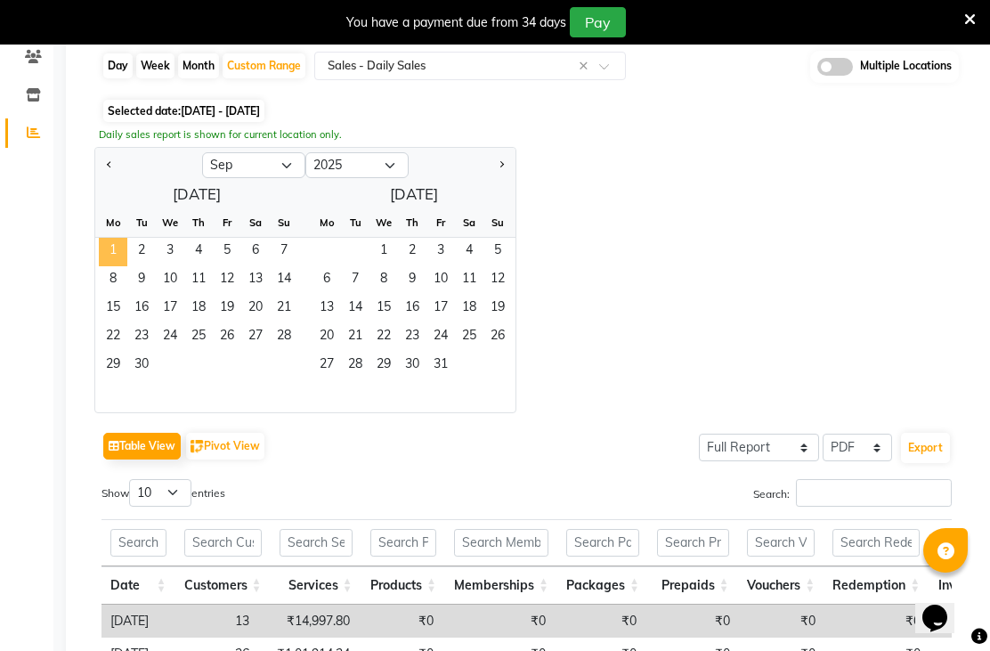
click at [453, 380] on span "31" at bounding box center [440, 366] width 28 height 28
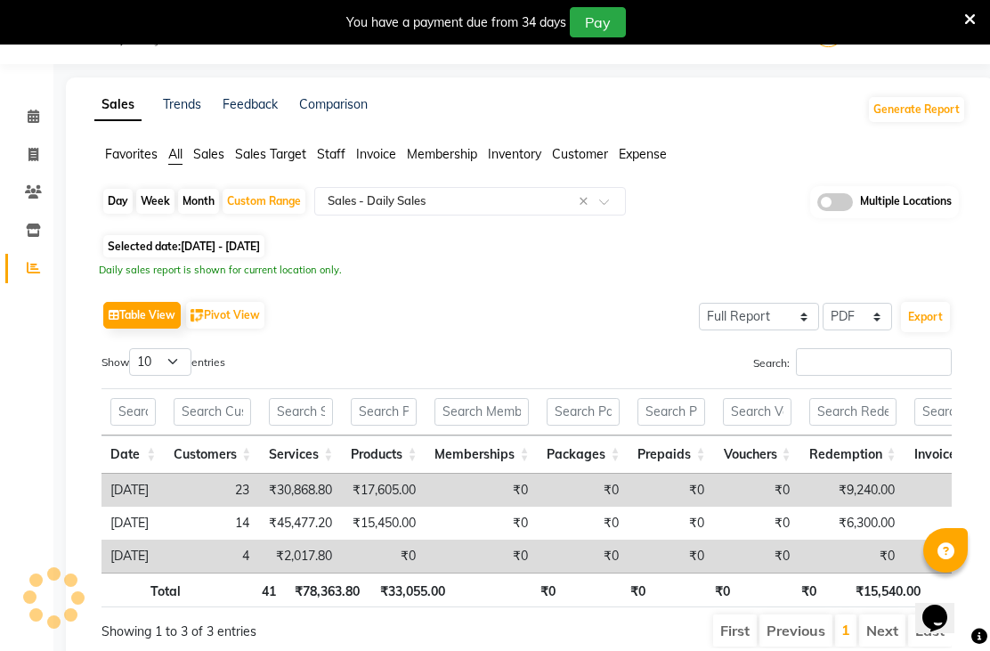
scroll to position [126, 0]
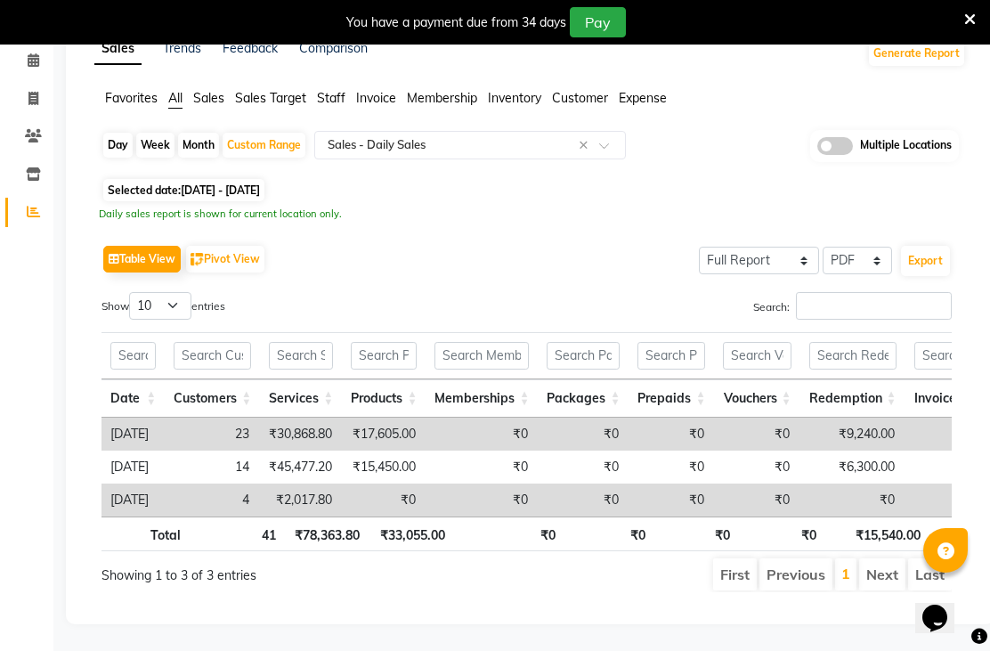
click at [278, 151] on div "Custom Range" at bounding box center [264, 145] width 83 height 25
select select "9"
select select "2025"
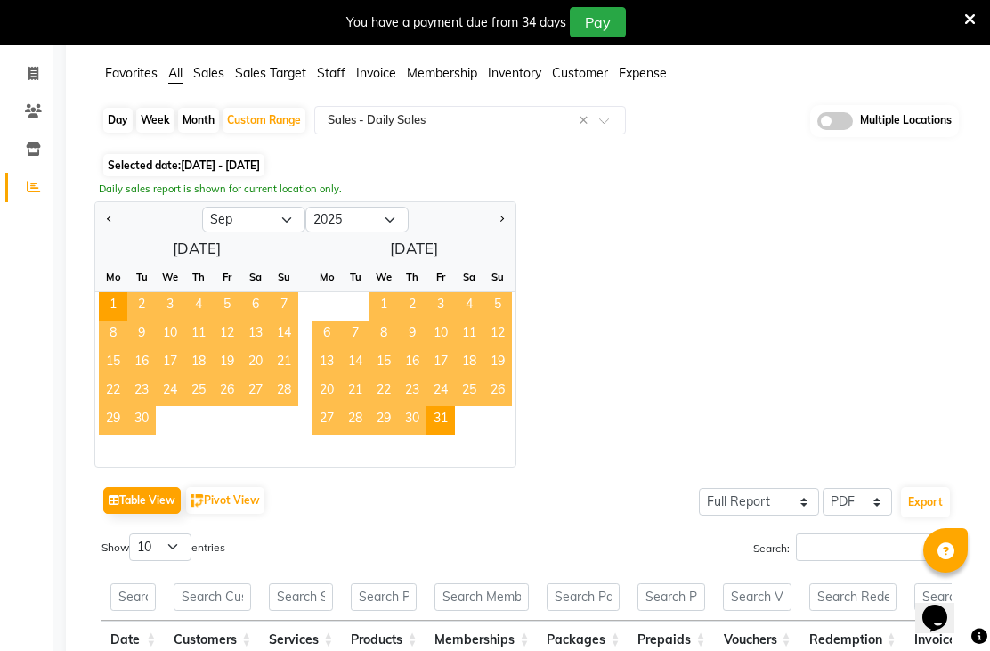
click at [118, 320] on span "1" at bounding box center [113, 306] width 28 height 28
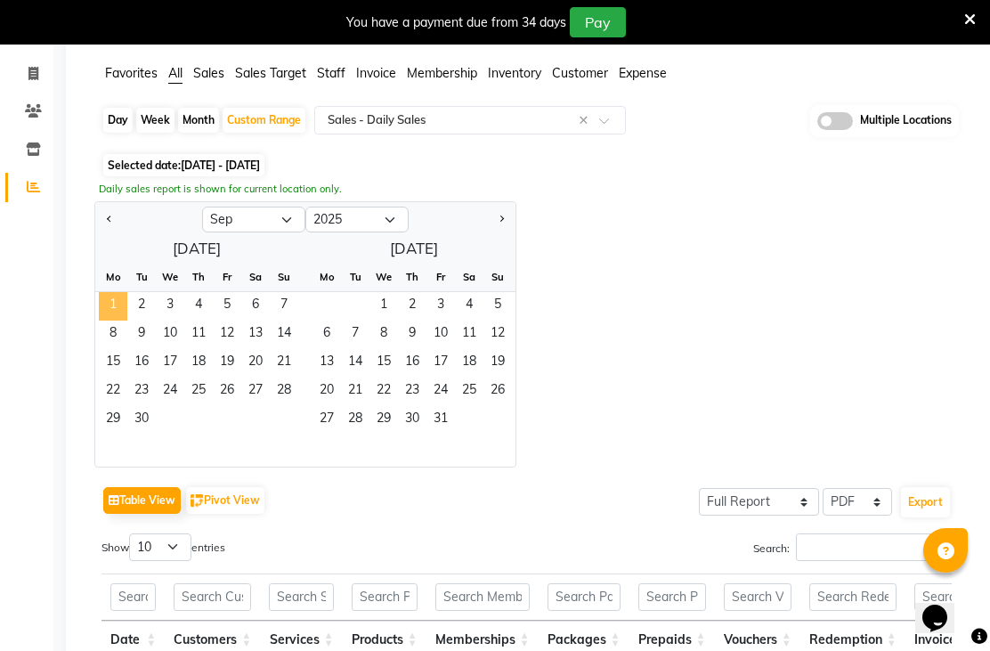
click at [171, 320] on span "3" at bounding box center [170, 306] width 28 height 28
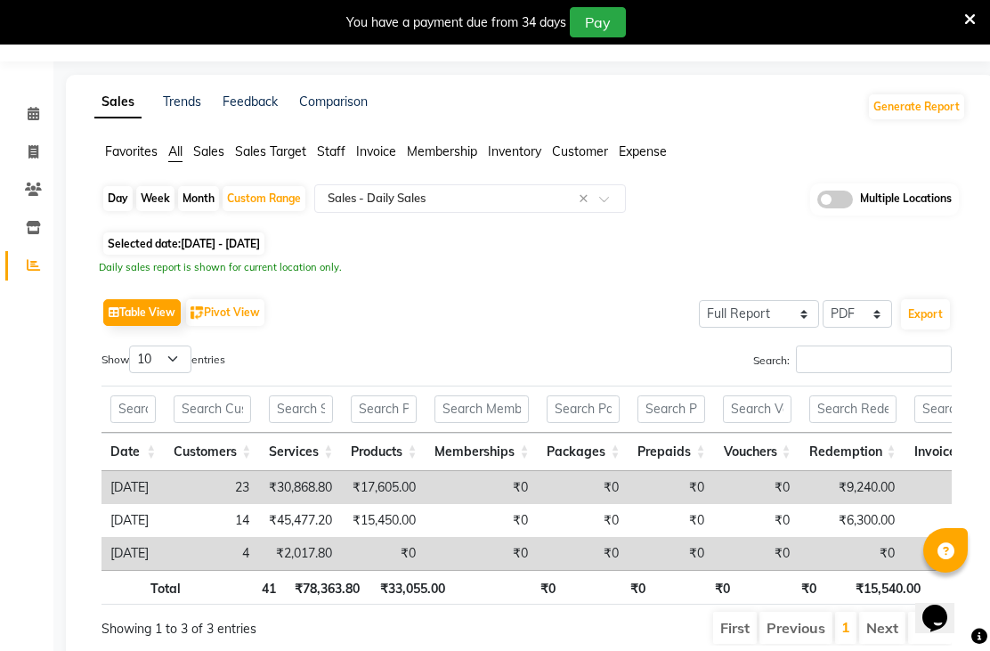
scroll to position [69, 0]
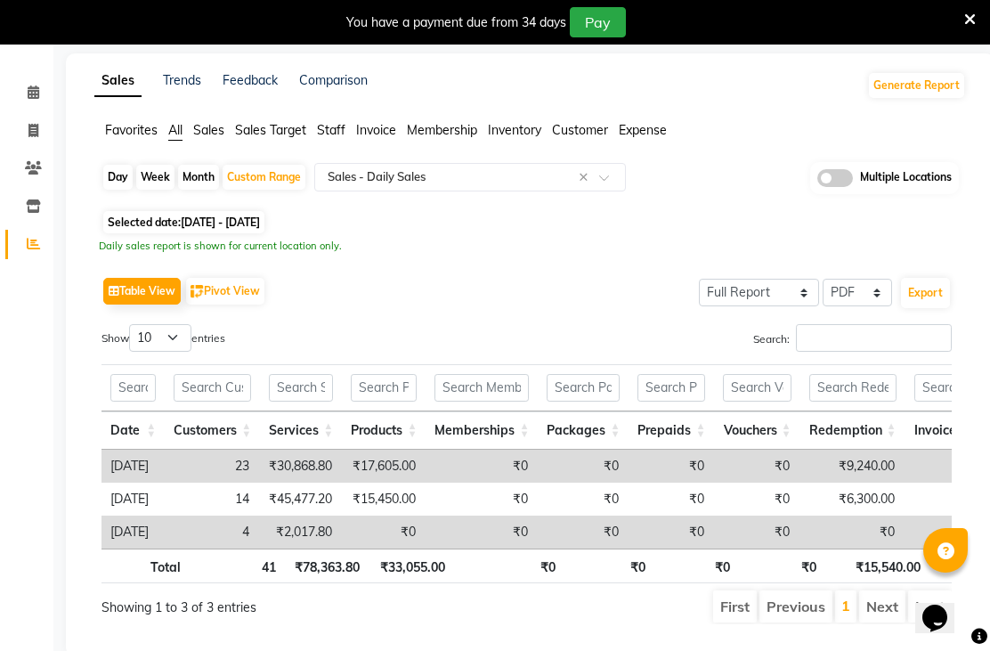
click at [591, 191] on div "Select Report Type × Sales - Daily Sales ×" at bounding box center [470, 177] width 312 height 28
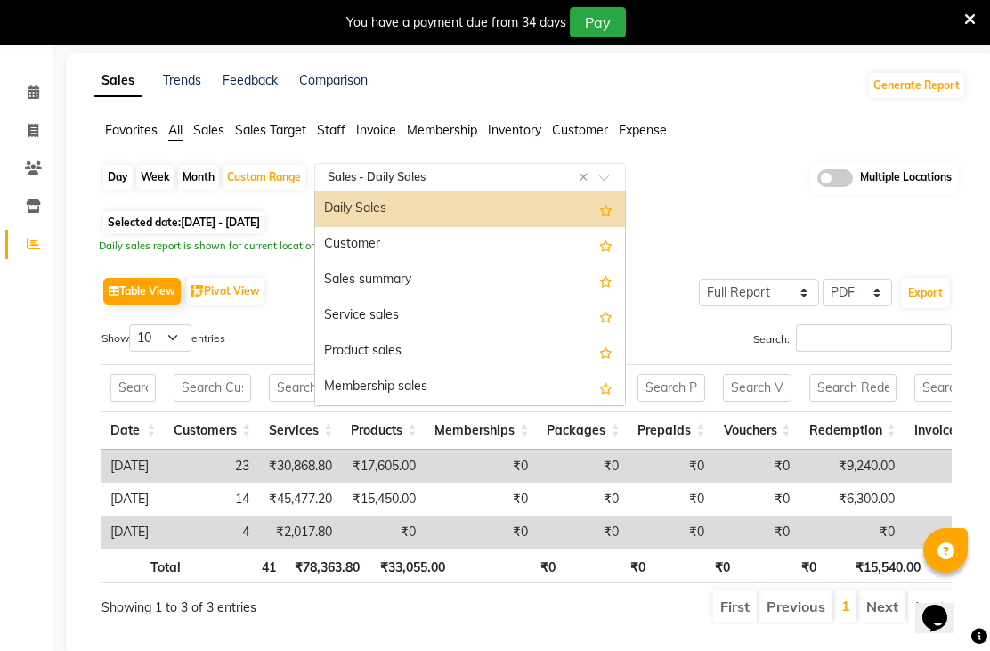
click at [465, 186] on input "text" at bounding box center [452, 177] width 256 height 18
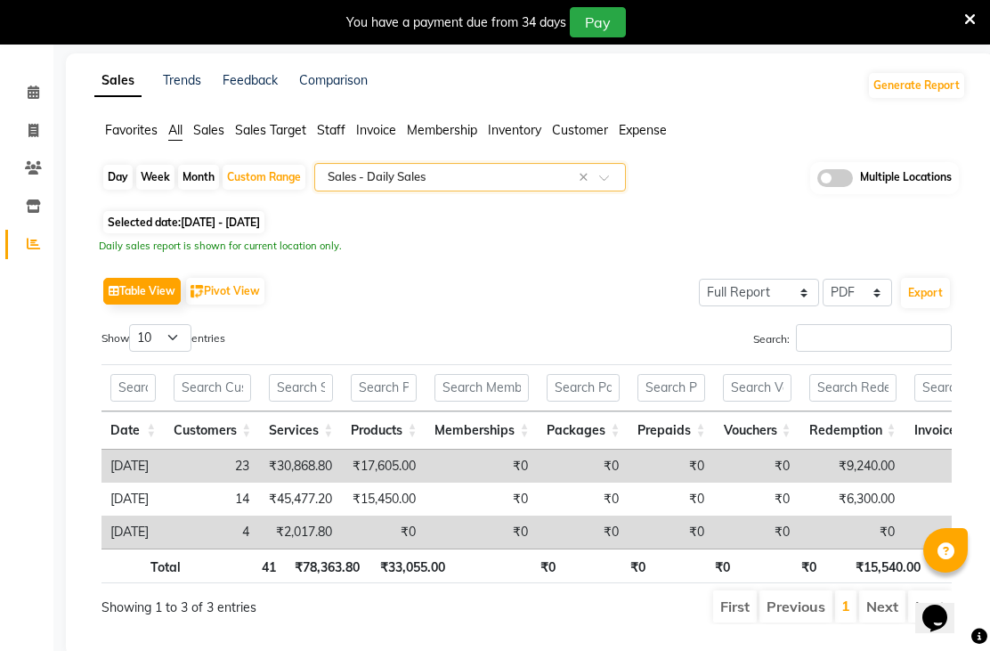
click at [766, 257] on div "Day Week Month Custom Range Select Report Type × Sales - Daily Sales × Multiple…" at bounding box center [530, 400] width 872 height 476
click at [466, 186] on input "text" at bounding box center [452, 177] width 256 height 18
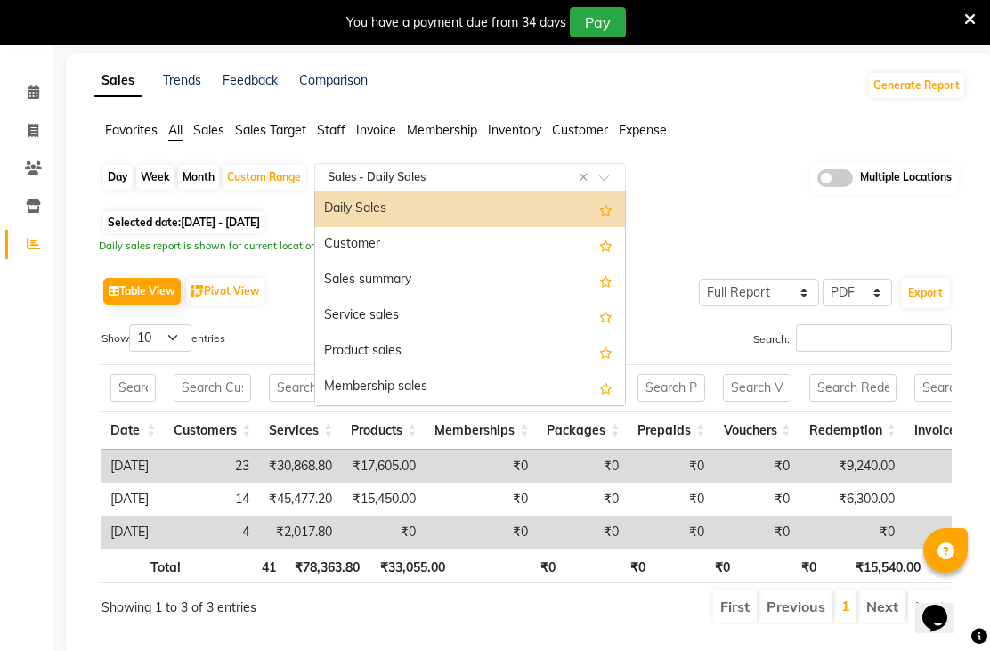
click at [442, 186] on input "text" at bounding box center [452, 177] width 256 height 18
click at [575, 186] on input "text" at bounding box center [452, 177] width 256 height 18
click at [447, 186] on input "text" at bounding box center [452, 177] width 256 height 18
click at [449, 217] on div "Daily Sales" at bounding box center [470, 209] width 310 height 36
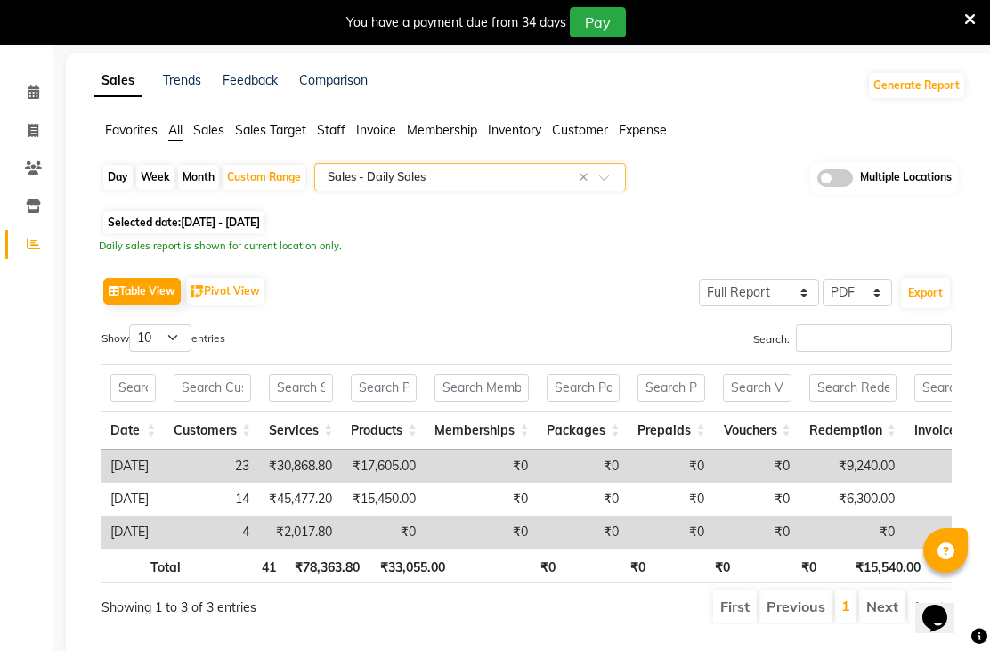
click at [443, 186] on input "text" at bounding box center [452, 177] width 256 height 18
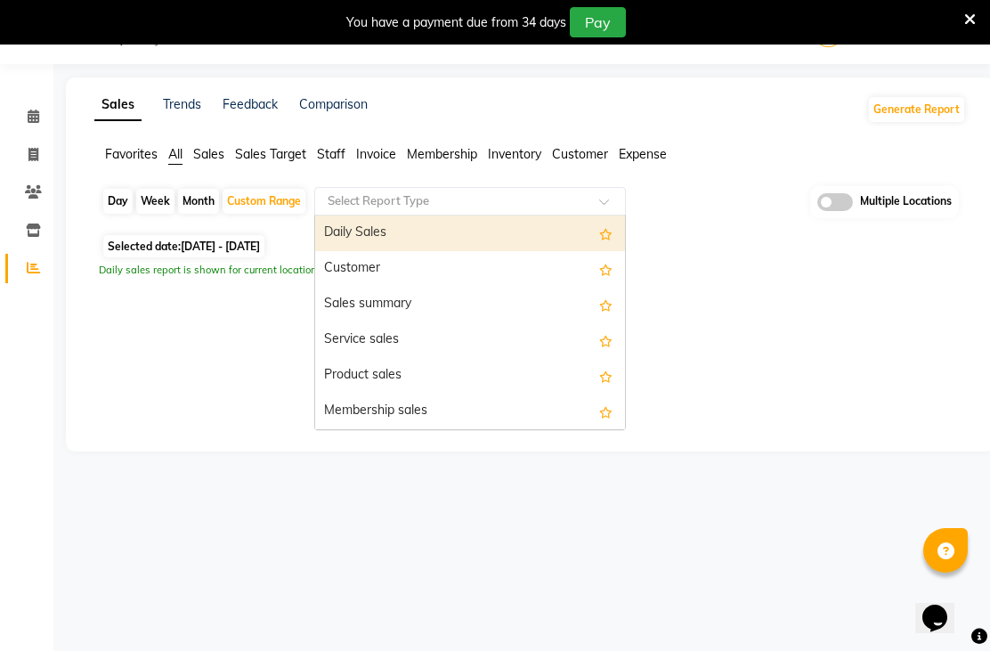
scroll to position [0, 0]
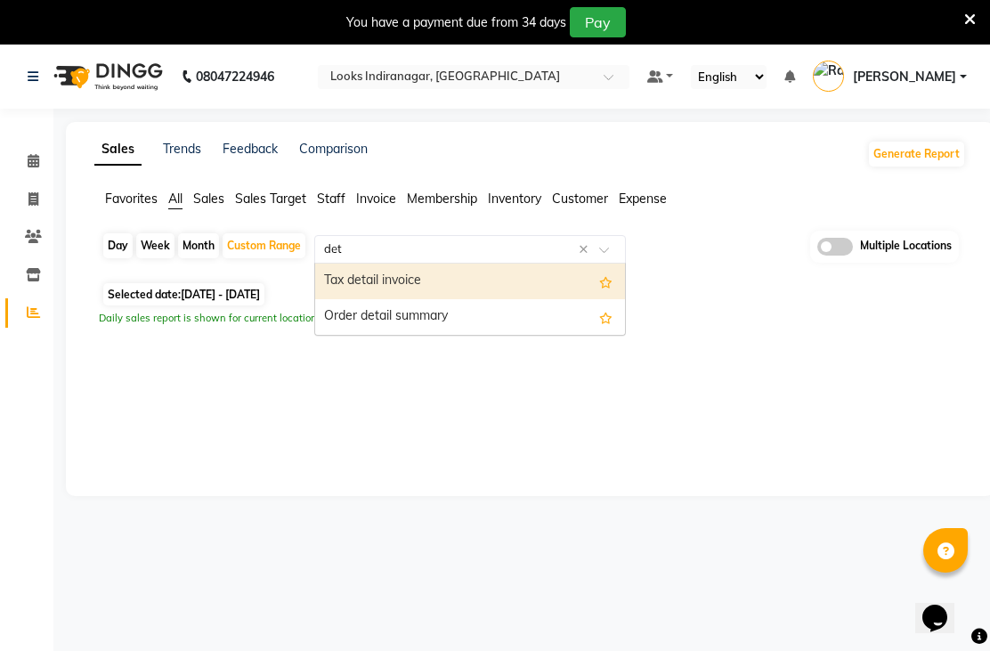
type input "deta"
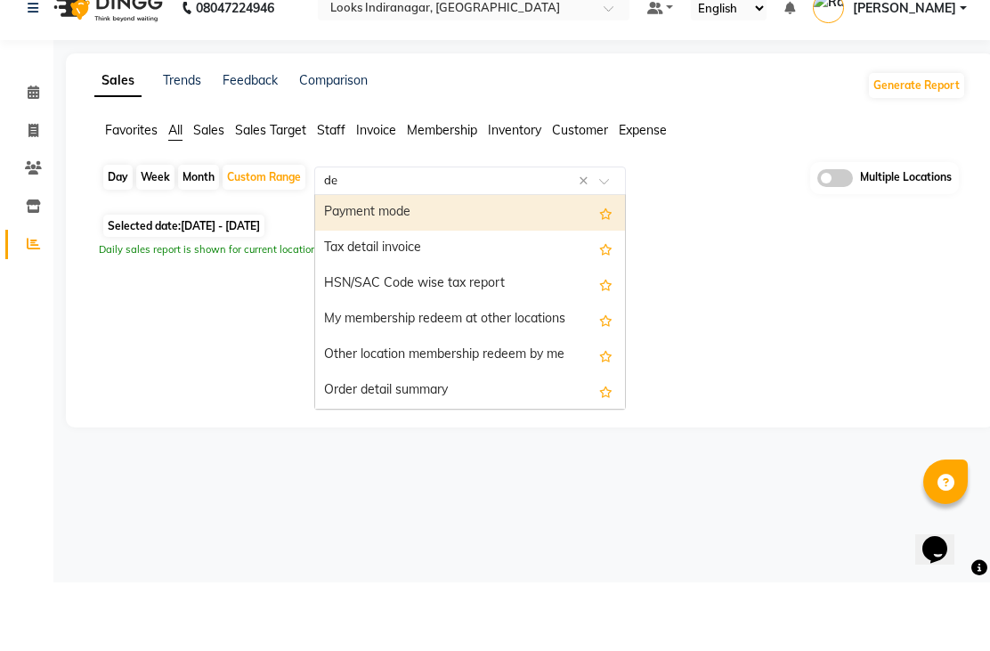
type input "det"
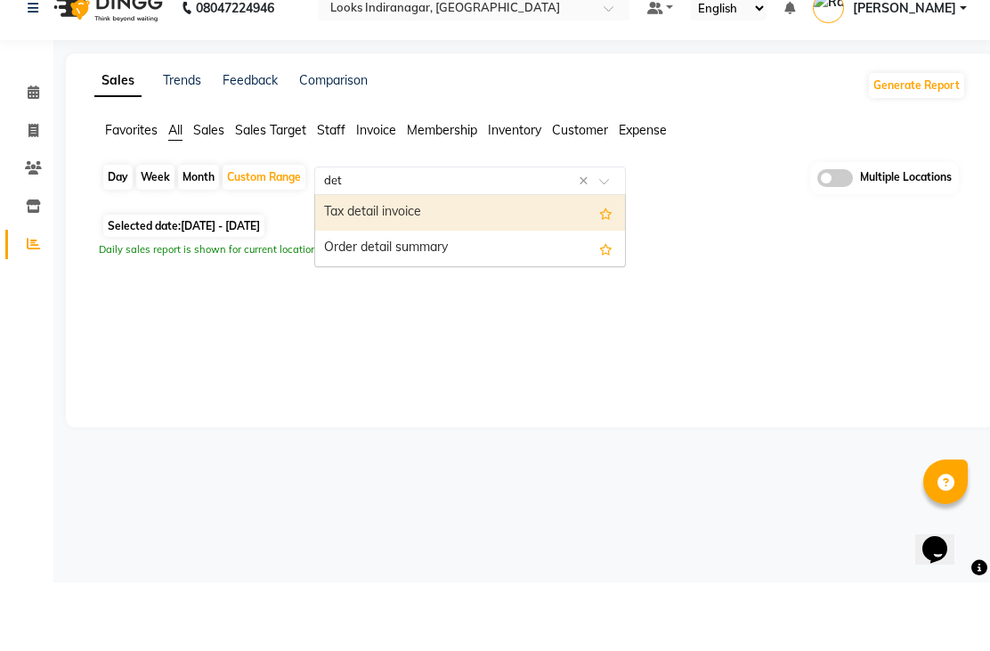
click at [450, 264] on div "Tax detail invoice" at bounding box center [470, 282] width 310 height 36
select select "full_report"
select select "pdf"
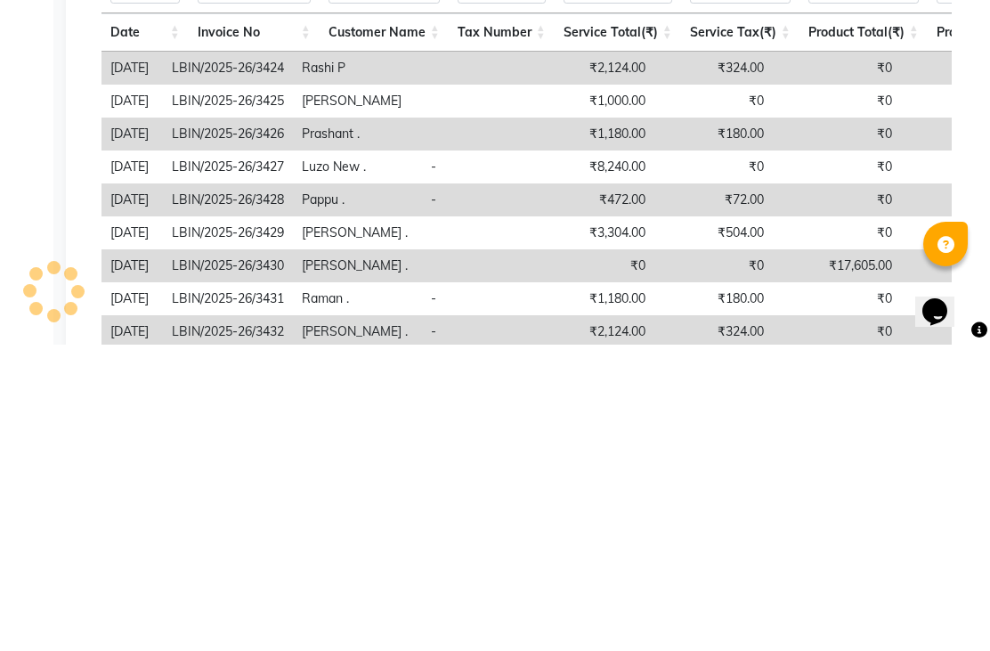
scroll to position [142, 0]
click at [970, 162] on app-reports "Favorites All Sales Sales Target Staff Invoice Membership Inventory Customer Ex…" at bounding box center [530, 412] width 893 height 728
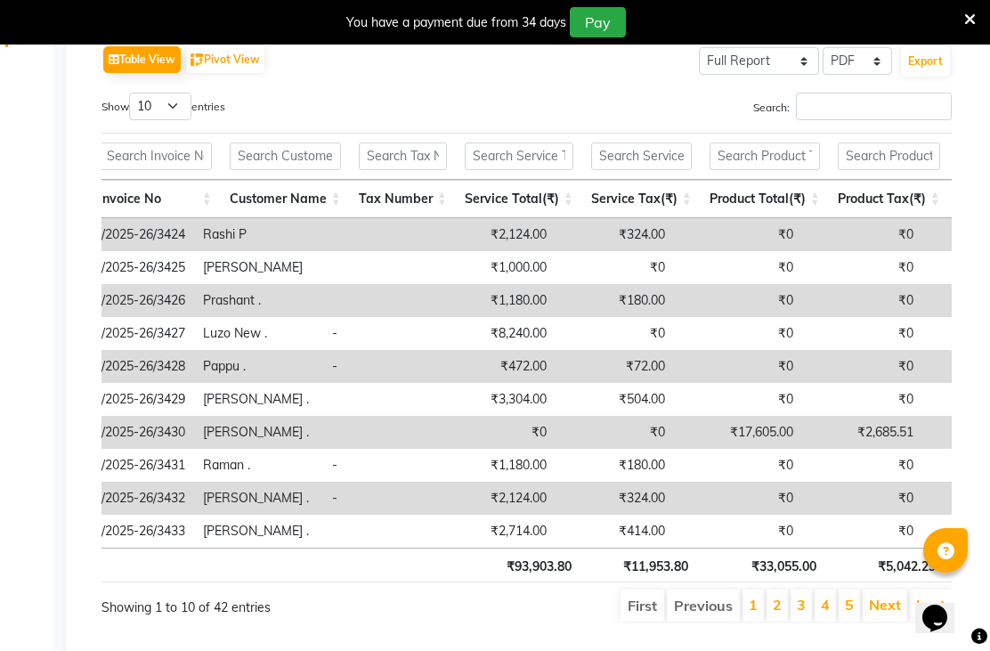
scroll to position [0, 117]
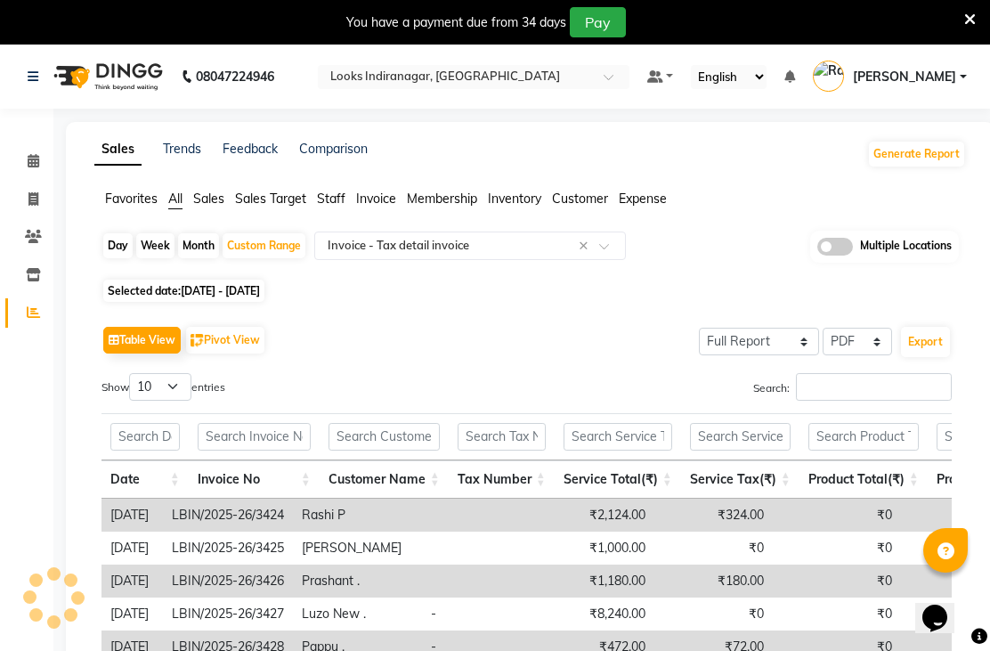
click at [651, 207] on span "Expense" at bounding box center [643, 199] width 48 height 16
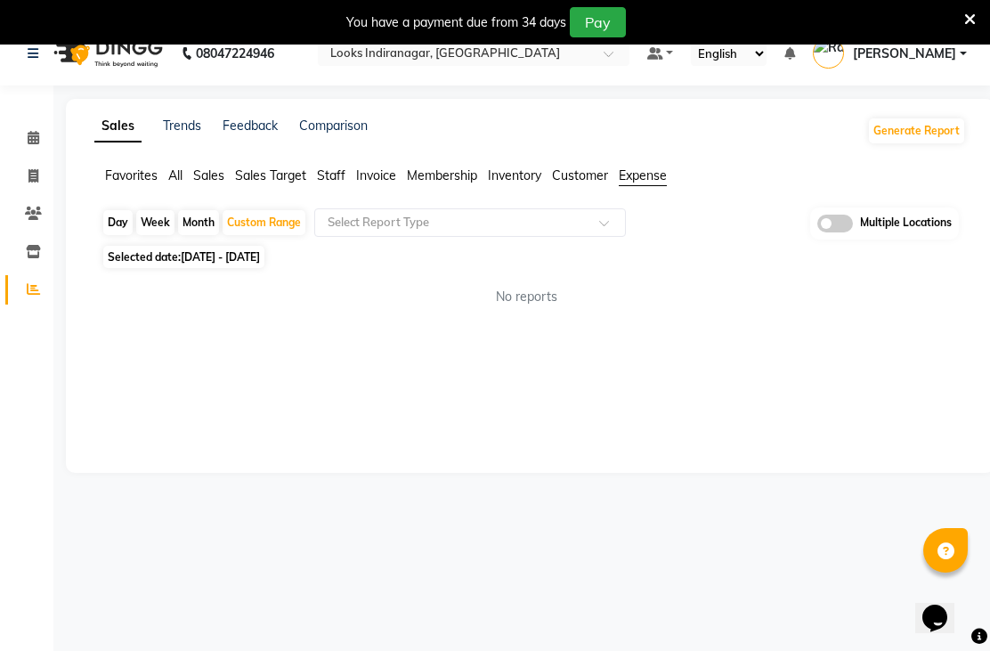
click at [272, 235] on div "Custom Range" at bounding box center [264, 222] width 83 height 25
select select "9"
select select "2025"
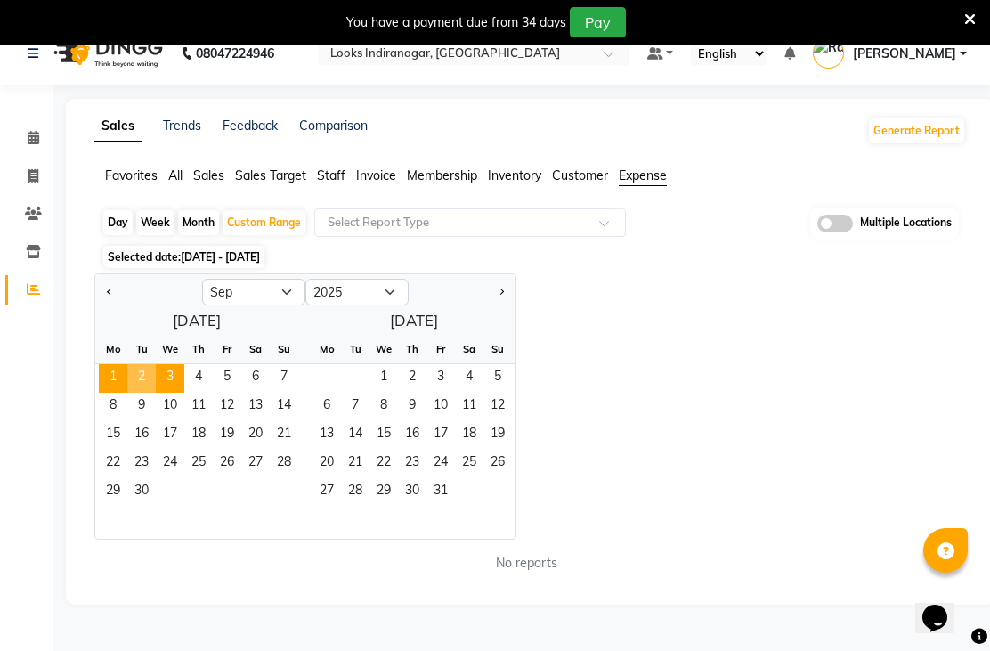
click at [115, 306] on button "Previous month" at bounding box center [109, 292] width 14 height 28
select select "8"
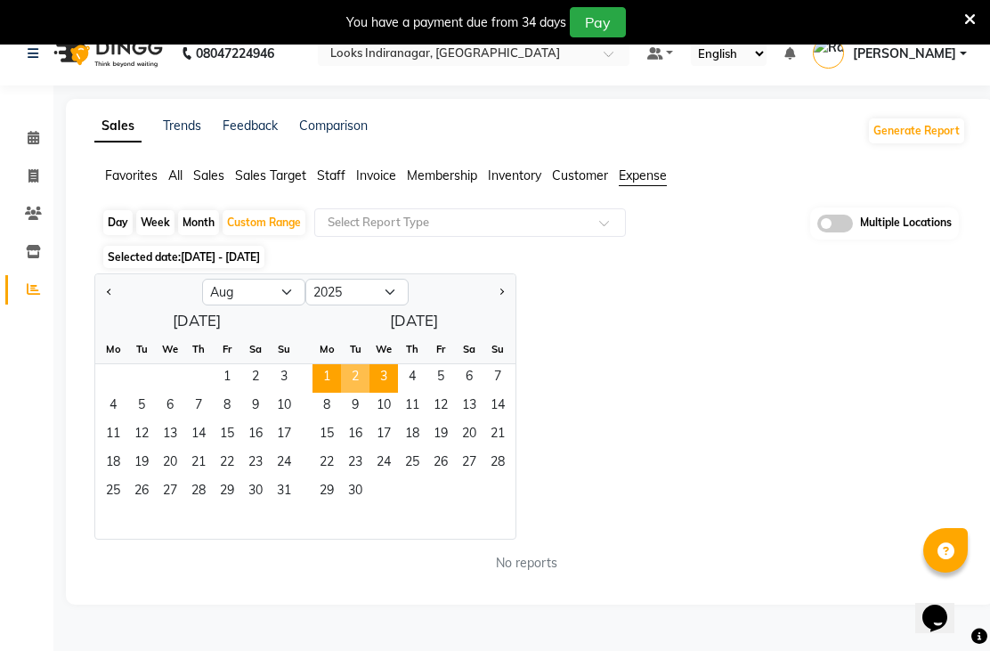
click at [454, 231] on input "text" at bounding box center [452, 223] width 256 height 18
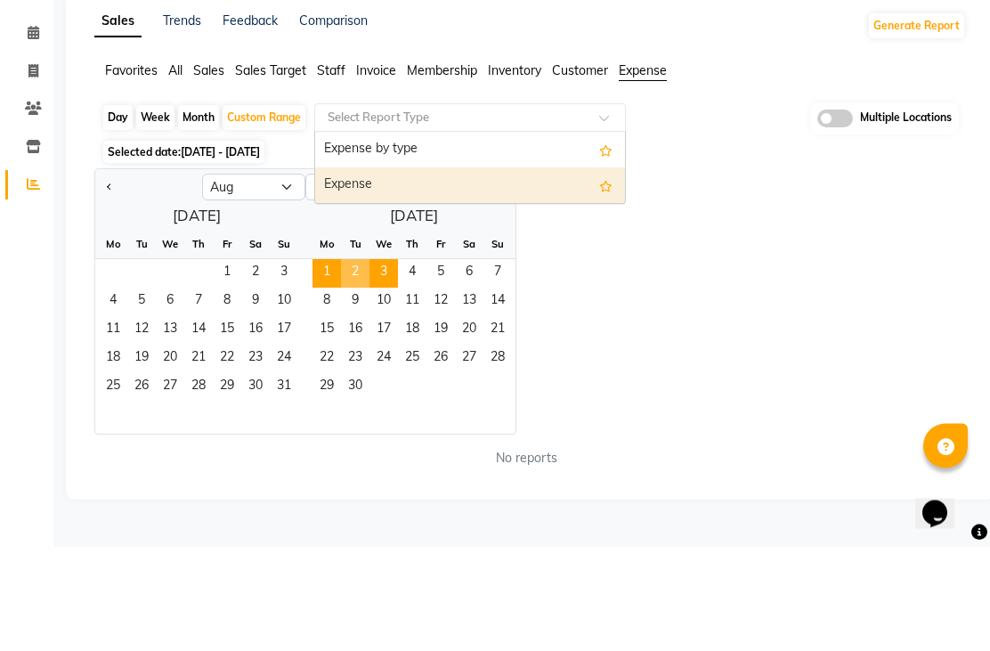
click at [384, 272] on div "Expense" at bounding box center [470, 290] width 310 height 36
select select "full_report"
select select "pdf"
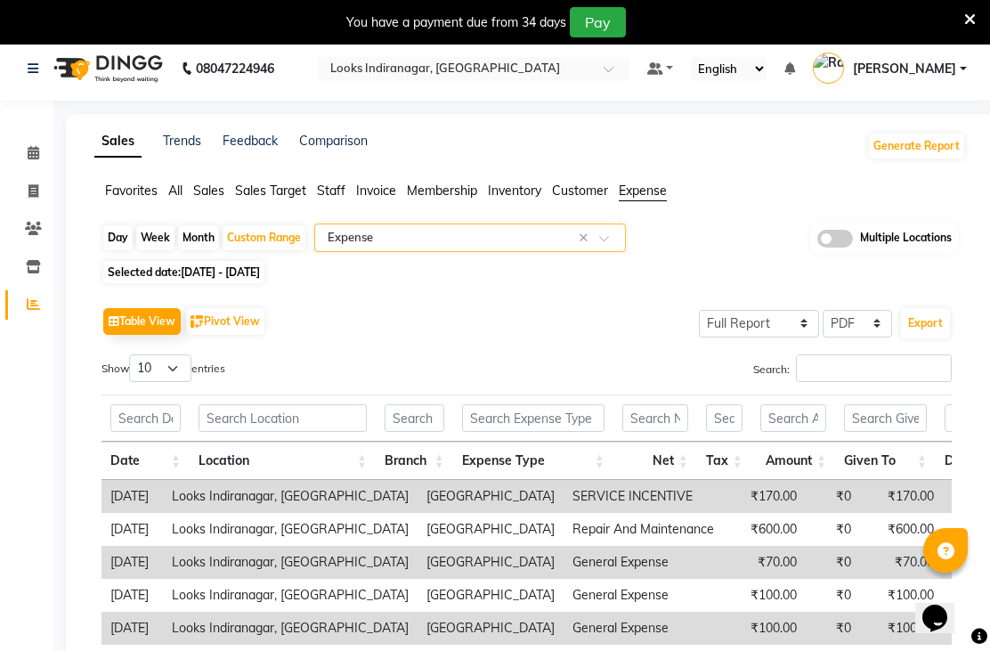
scroll to position [0, 0]
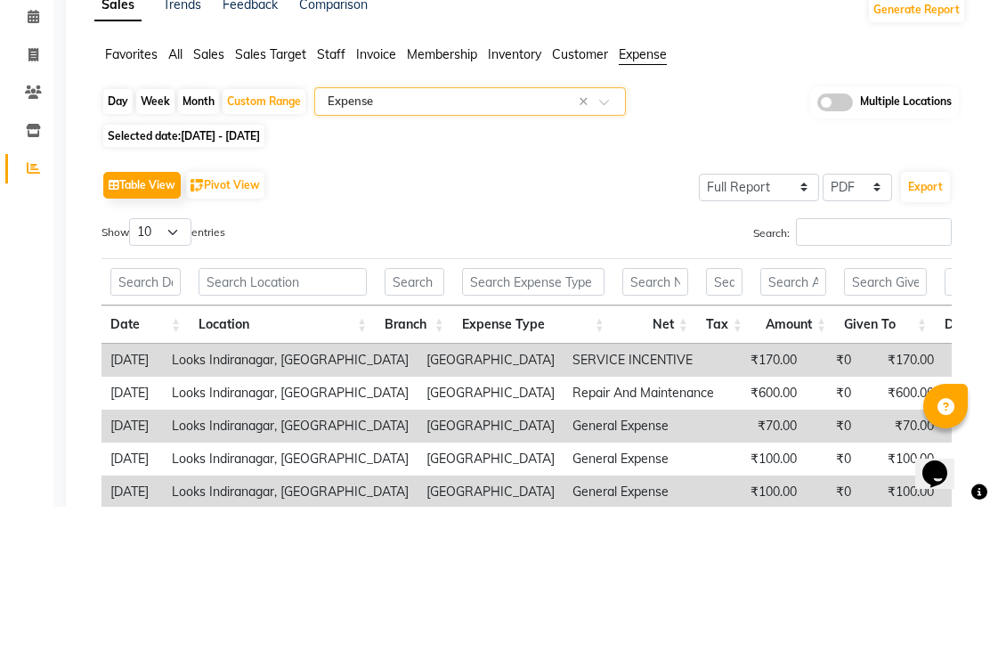
click at [340, 191] on span "Staff" at bounding box center [331, 199] width 28 height 16
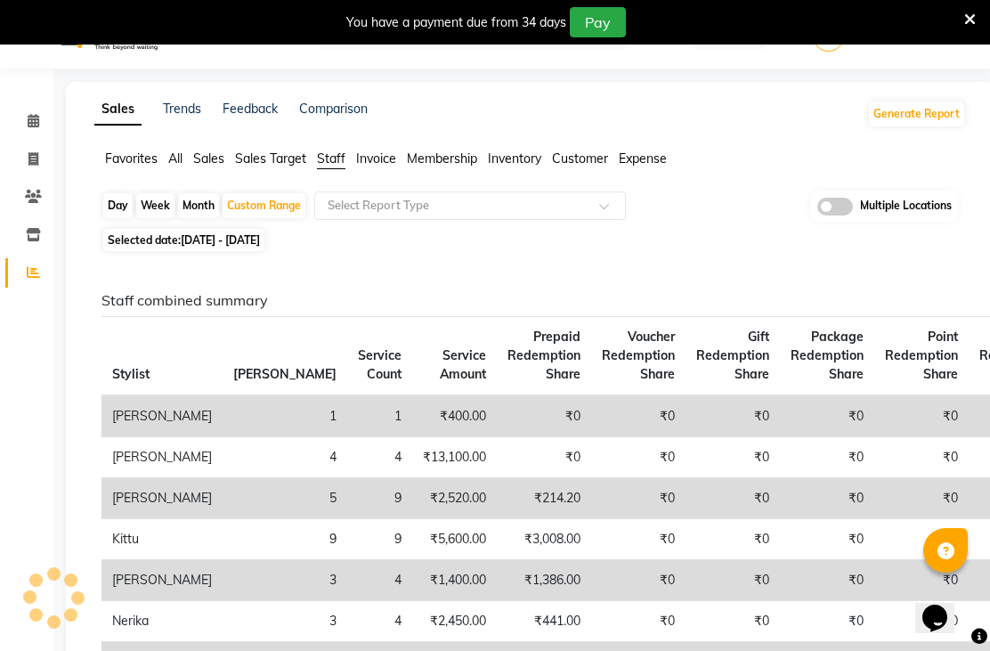
scroll to position [45, 0]
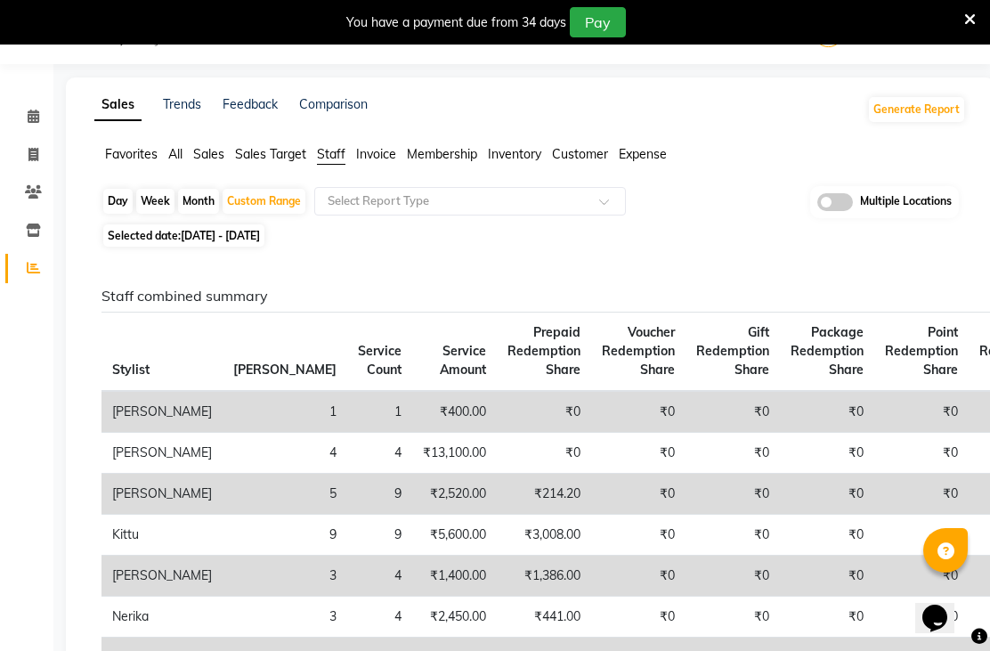
click at [345, 162] on span "Staff" at bounding box center [331, 154] width 28 height 16
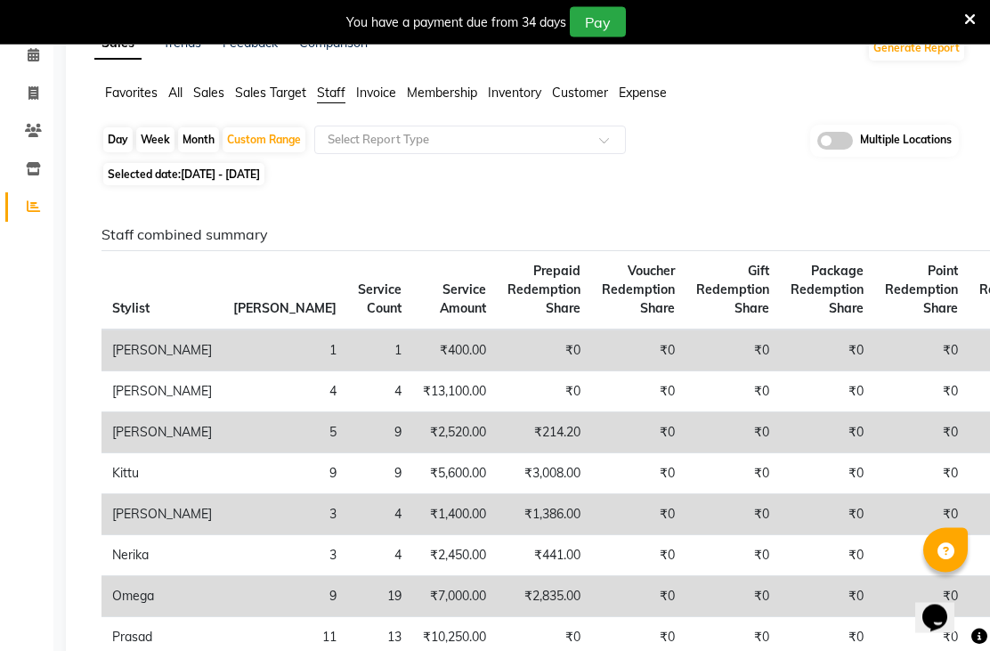
scroll to position [105, 0]
click at [600, 155] on span at bounding box center [610, 146] width 22 height 18
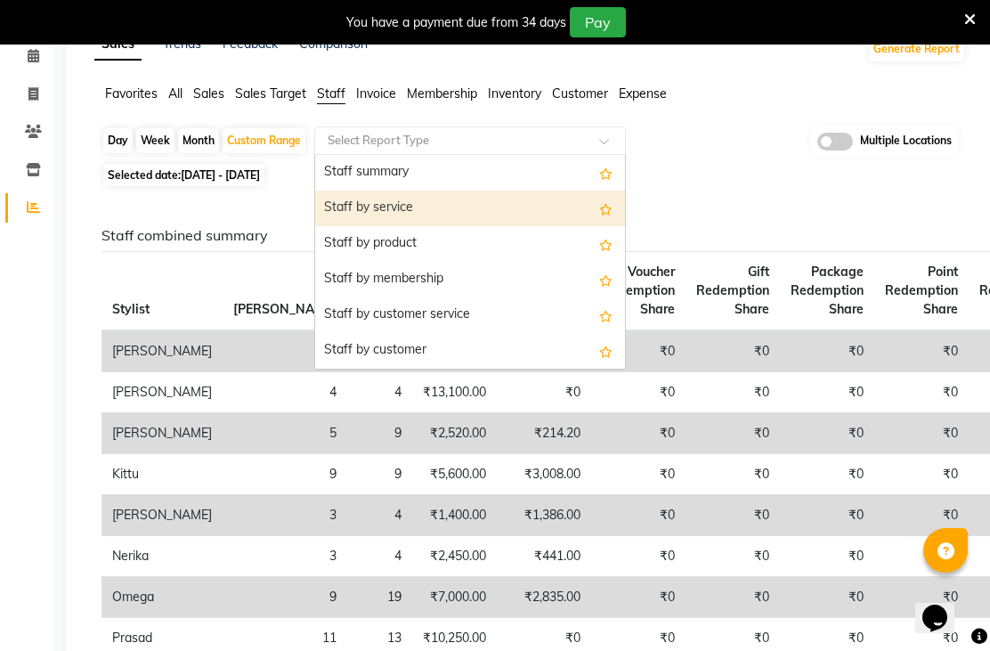
click at [400, 226] on div "Staff by service" at bounding box center [470, 209] width 310 height 36
select select "full_report"
select select "pdf"
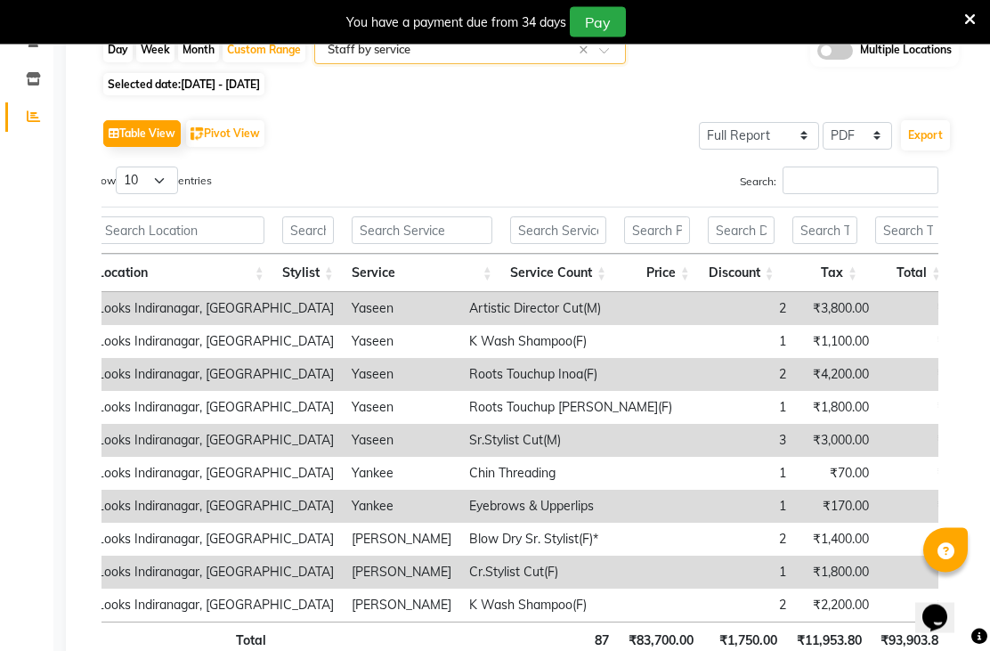
scroll to position [194, 0]
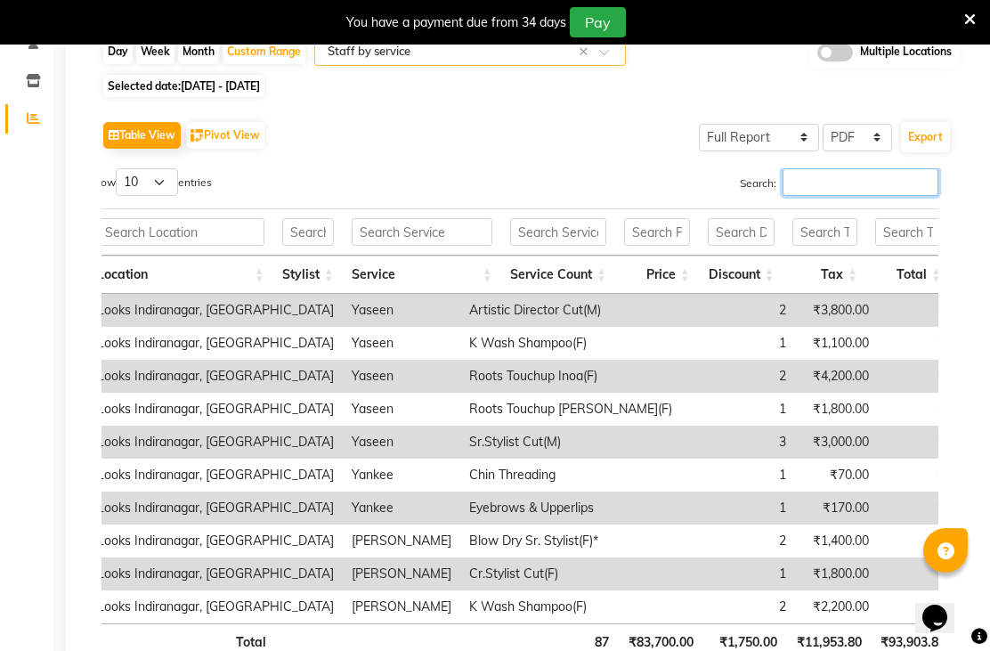
click at [830, 196] on input "Search:" at bounding box center [861, 182] width 156 height 28
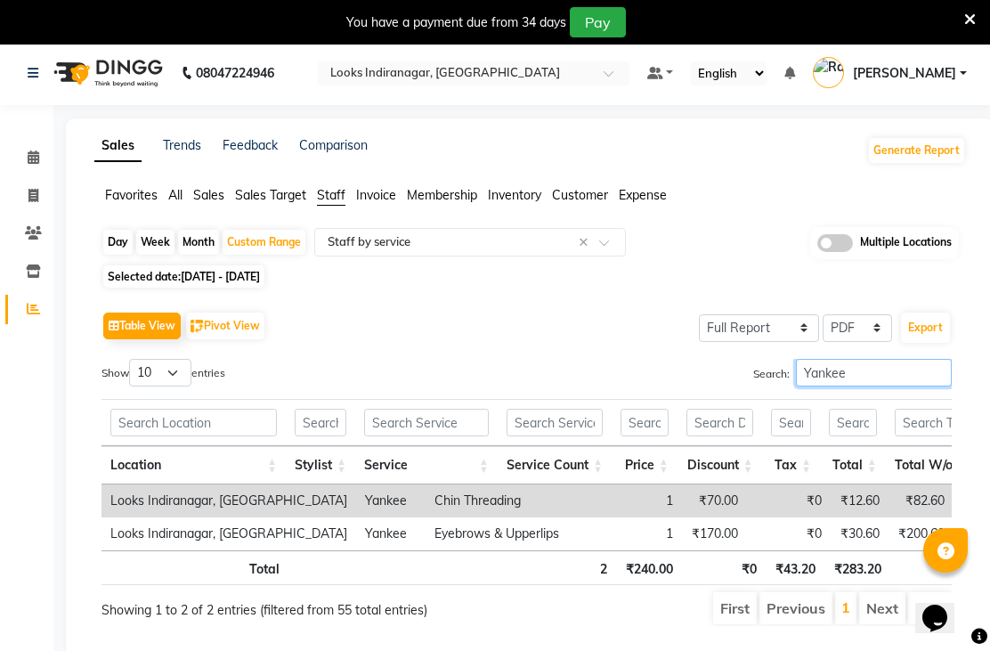
scroll to position [0, 0]
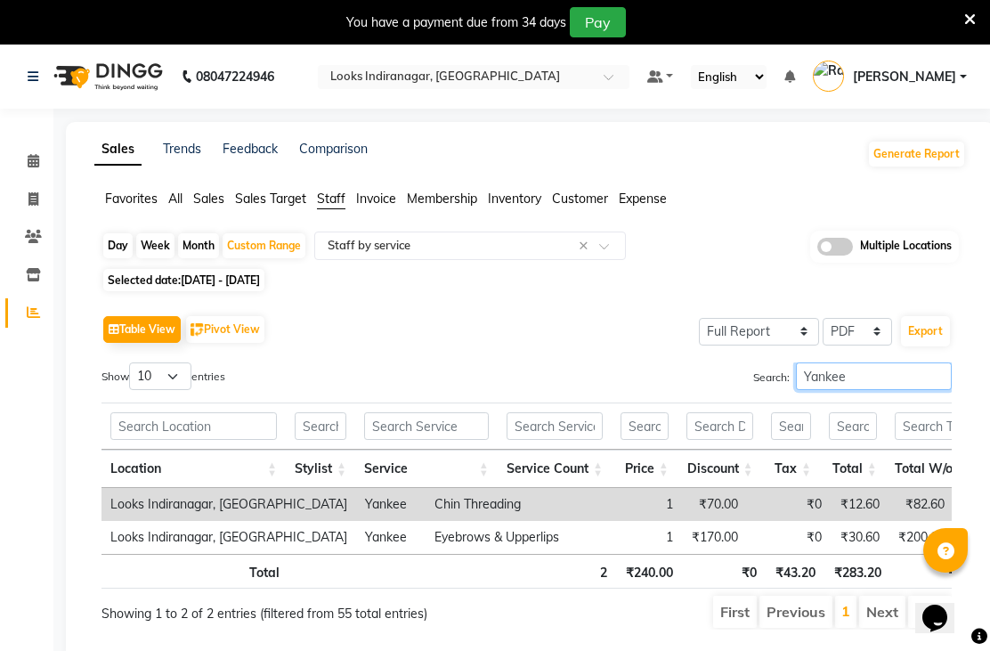
type input "Yankee"
click at [39, 80] on link at bounding box center [37, 77] width 18 height 50
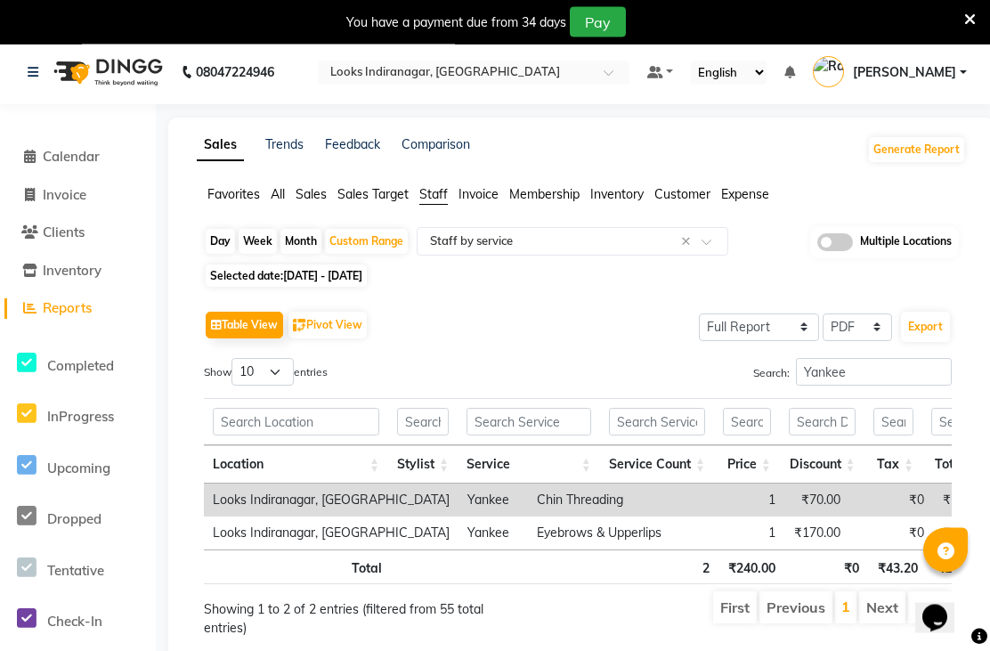
scroll to position [4, 0]
click at [647, 83] on link at bounding box center [660, 73] width 27 height 19
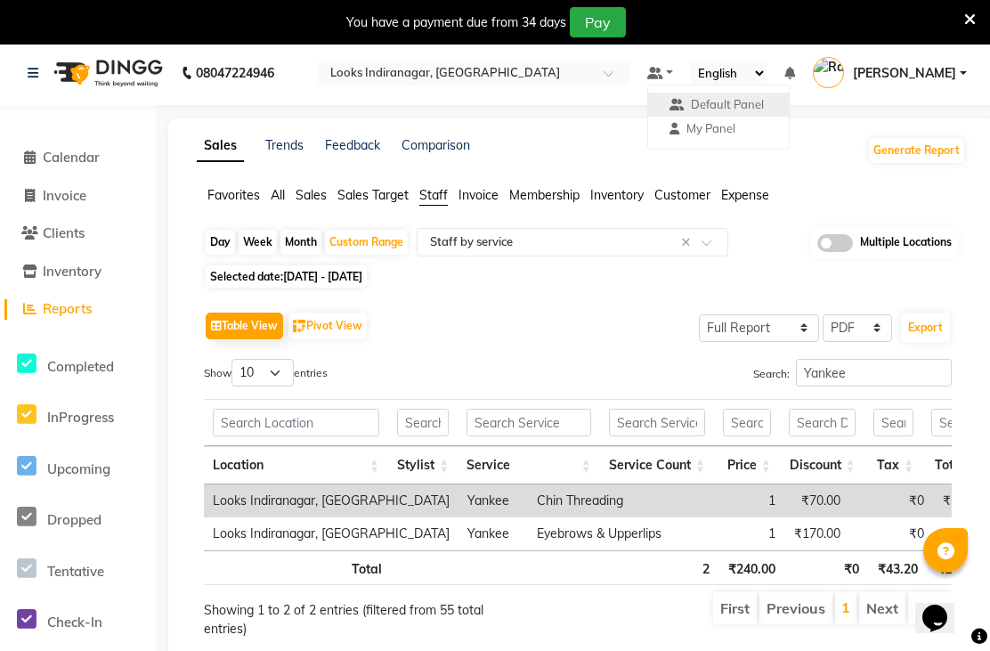
click at [156, 228] on main "Sales Trends Feedback Comparison Generate Report Favorites All Sales Sales Targ…" at bounding box center [573, 407] width 834 height 579
click at [691, 85] on select "English ENGLISH Español العربية मराठी हिंदी ગુજરાતી தமிழ் 中文" at bounding box center [729, 73] width 76 height 24
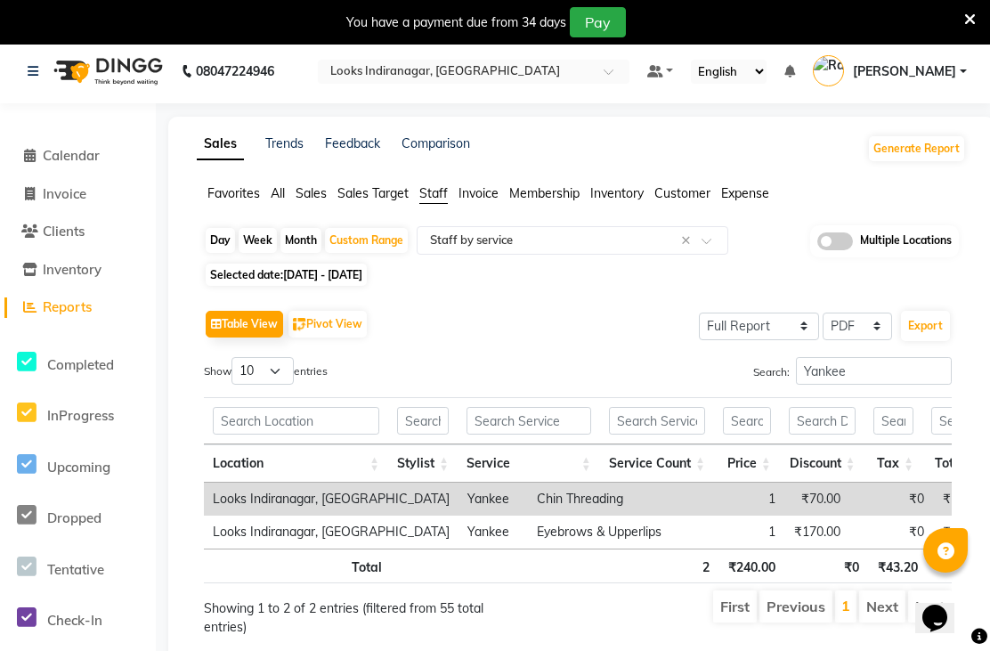
scroll to position [0, 0]
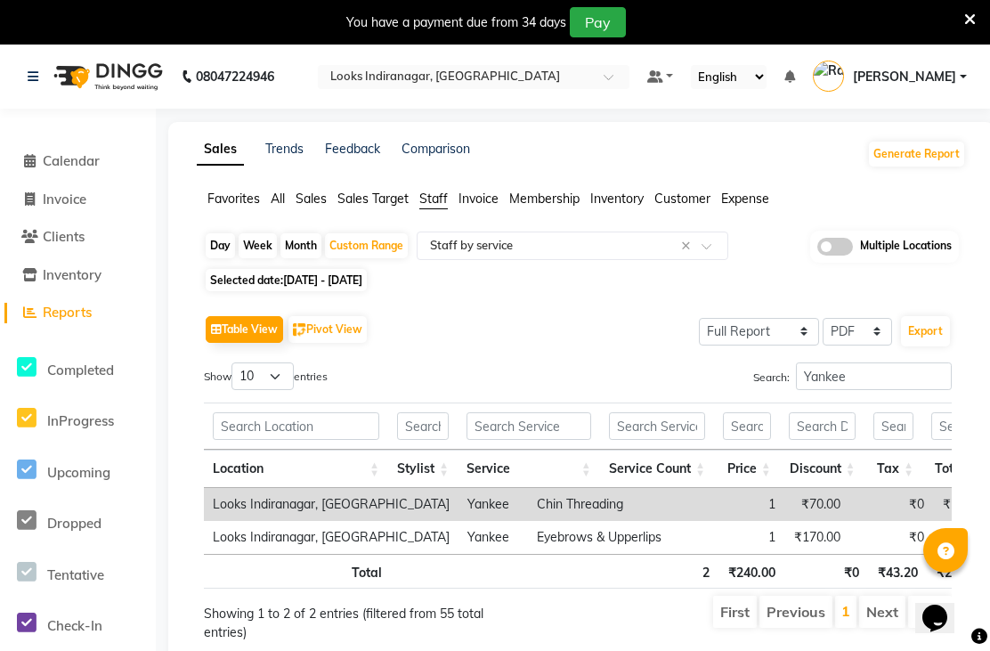
click at [853, 86] on span "[PERSON_NAME]" at bounding box center [904, 77] width 103 height 19
click at [813, 92] on link "[PERSON_NAME]" at bounding box center [890, 76] width 154 height 29
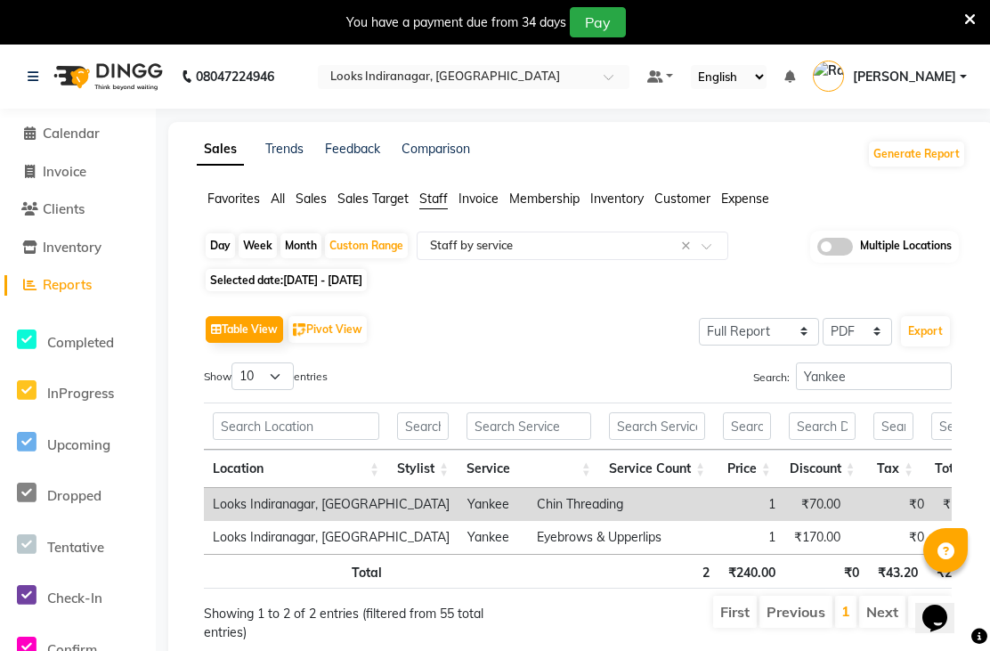
click at [629, 72] on div at bounding box center [474, 78] width 312 height 18
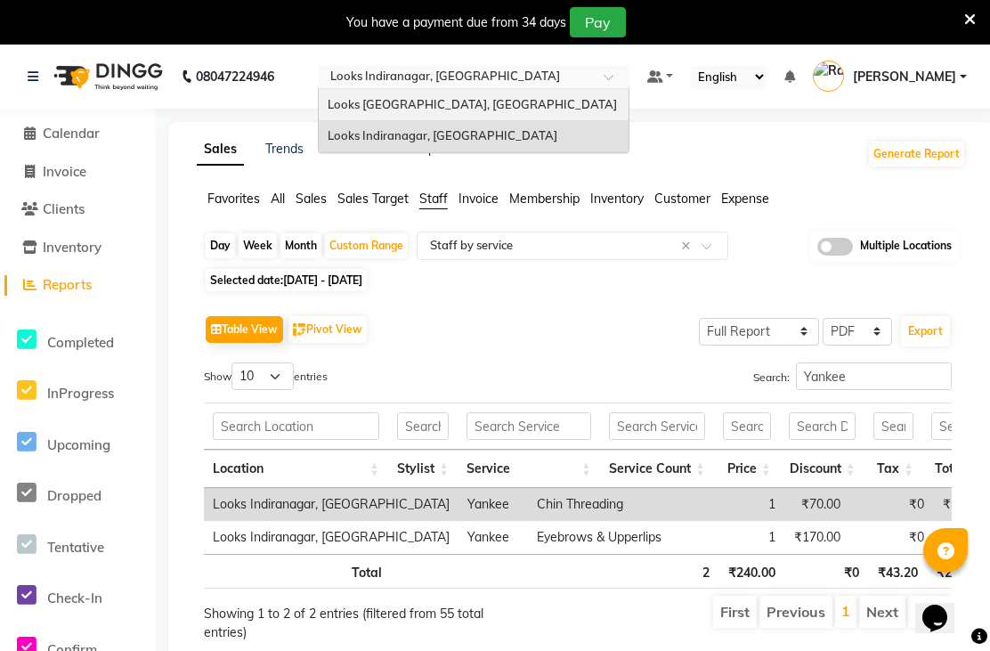
click at [628, 118] on div "Looks [GEOGRAPHIC_DATA], [GEOGRAPHIC_DATA]" at bounding box center [474, 105] width 310 height 32
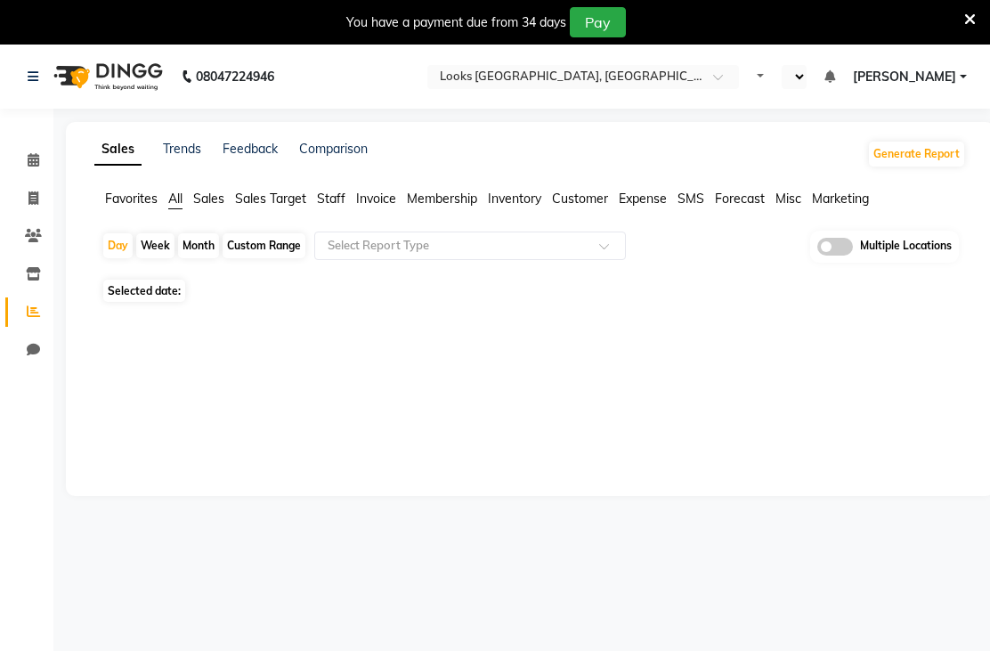
select select "en"
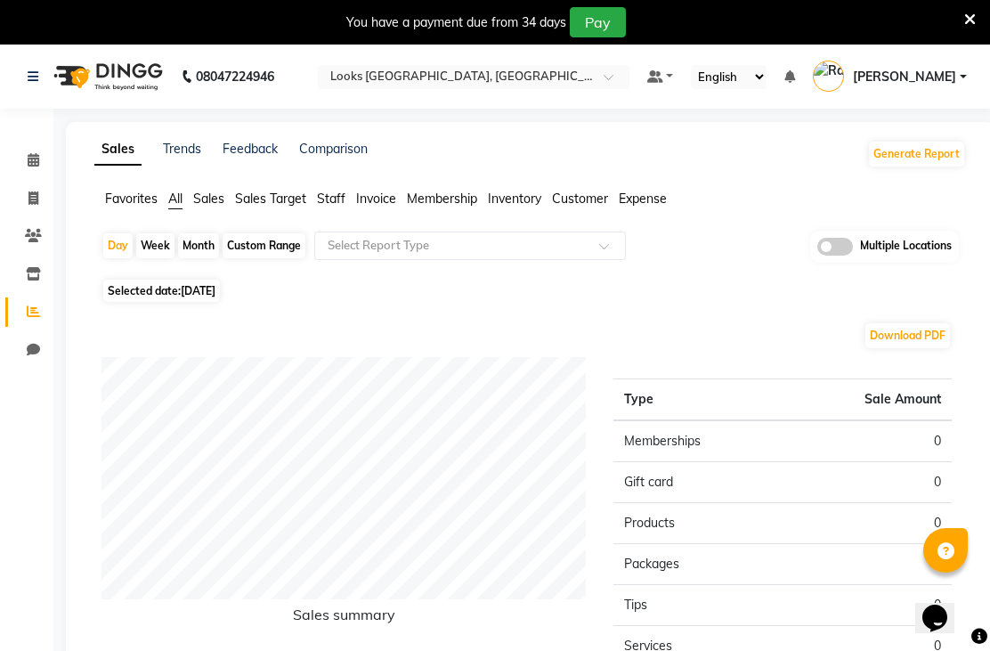
click at [629, 75] on div at bounding box center [474, 78] width 312 height 18
click at [29, 166] on icon at bounding box center [34, 160] width 12 height 13
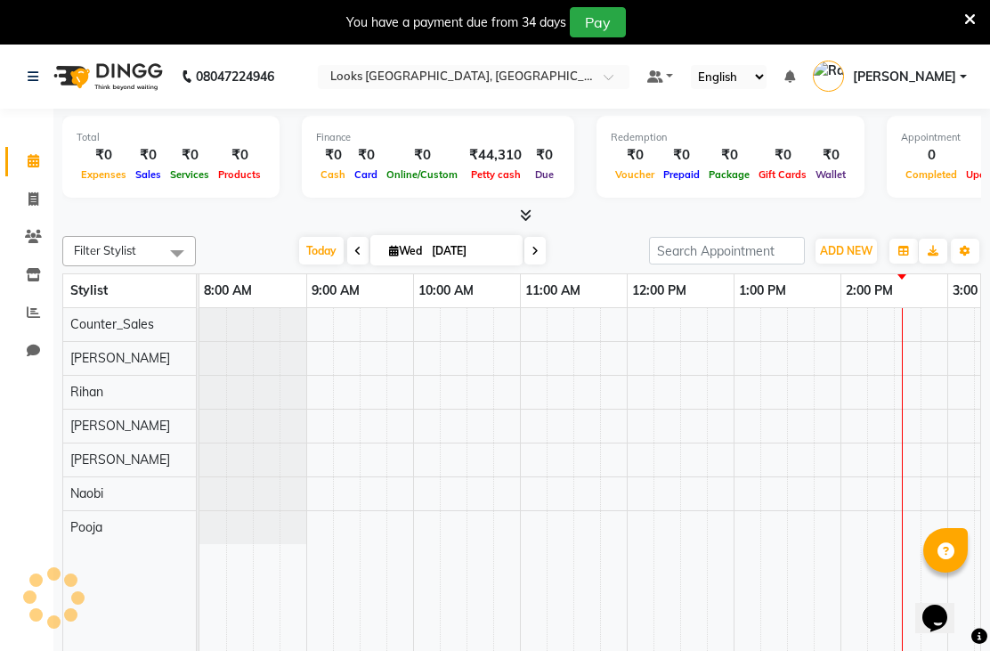
scroll to position [0, 608]
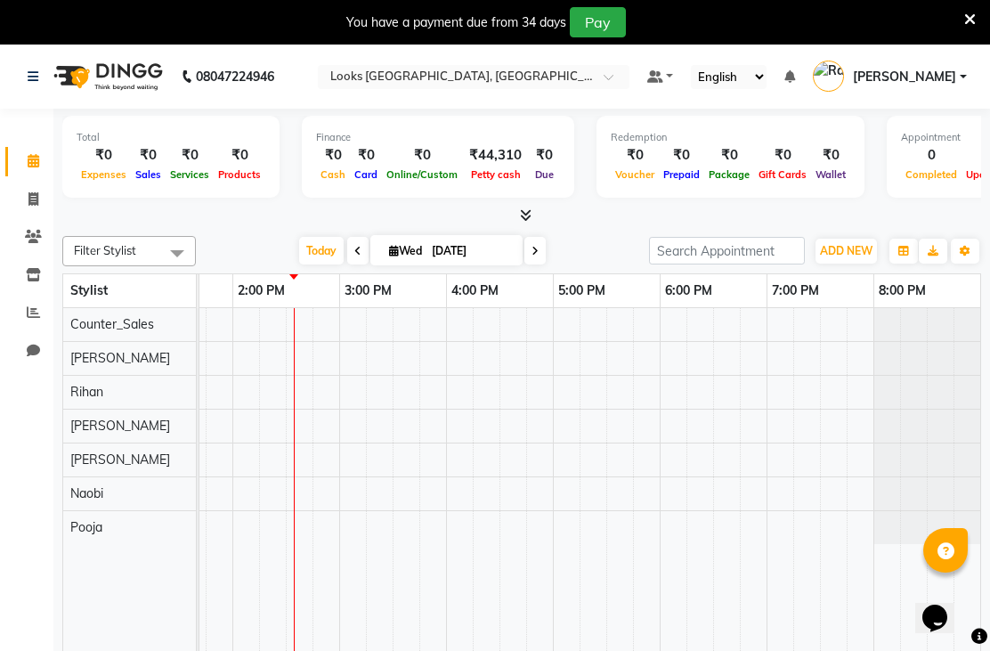
click at [38, 243] on icon at bounding box center [33, 236] width 17 height 13
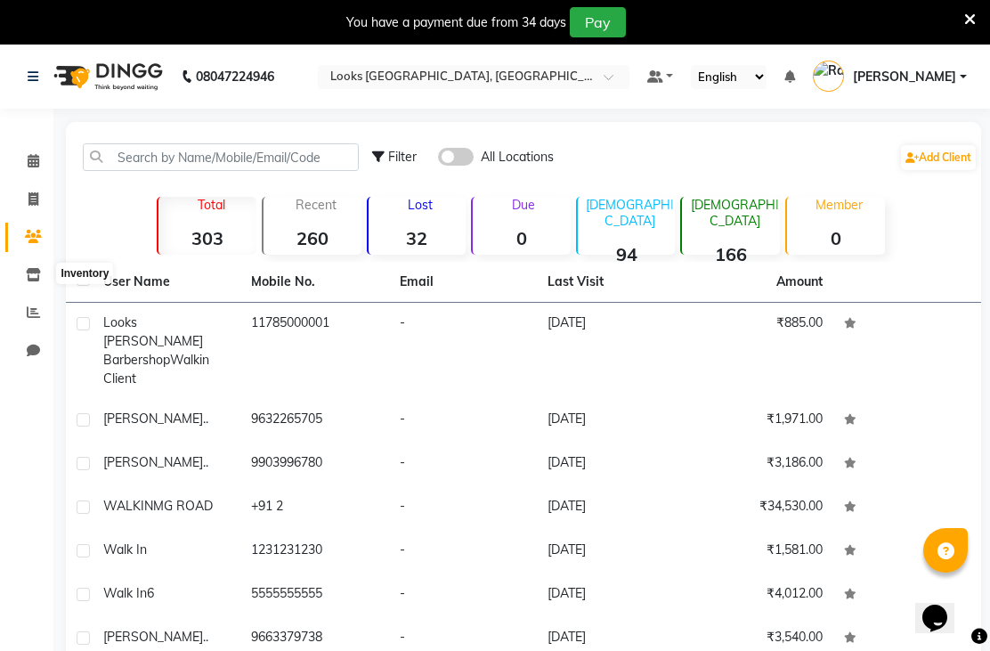
click at [28, 268] on icon at bounding box center [33, 274] width 15 height 13
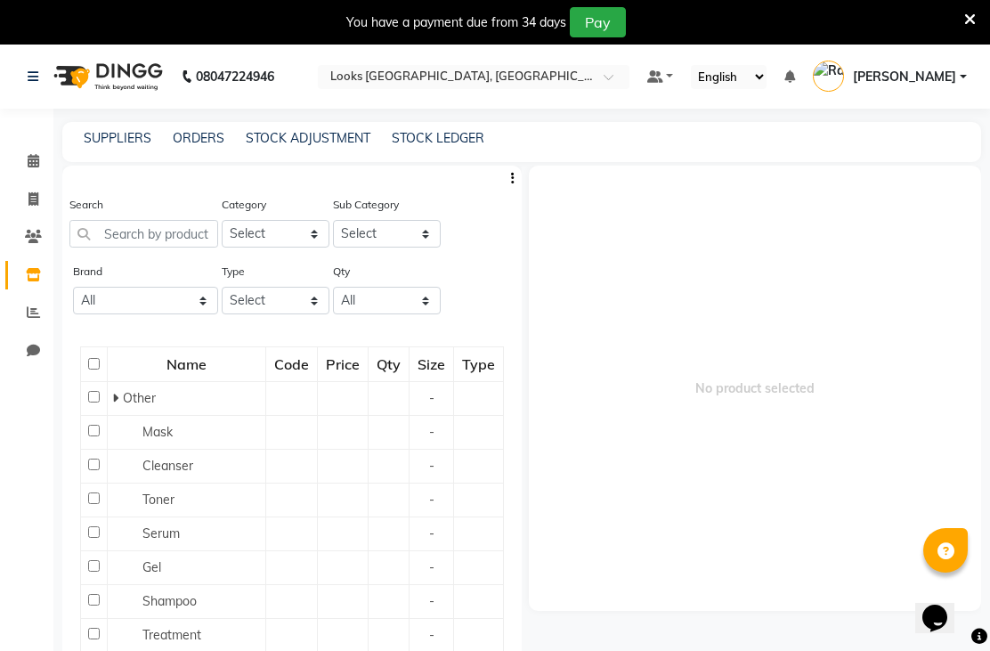
click at [506, 188] on button "button" at bounding box center [513, 178] width 18 height 19
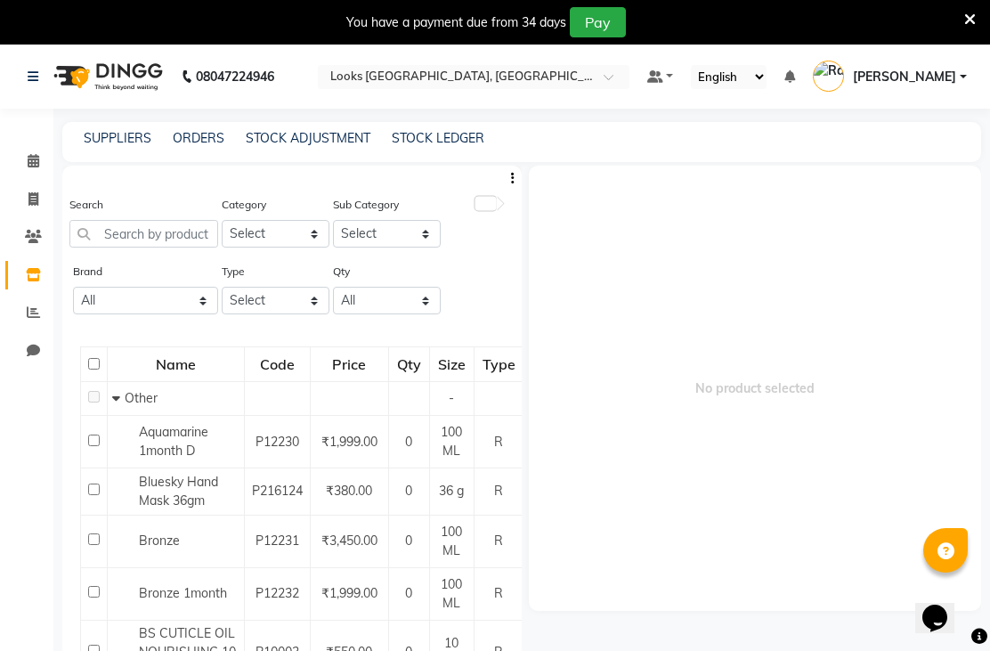
click at [483, 210] on div at bounding box center [485, 204] width 21 height 14
click at [585, 75] on input "text" at bounding box center [456, 78] width 258 height 18
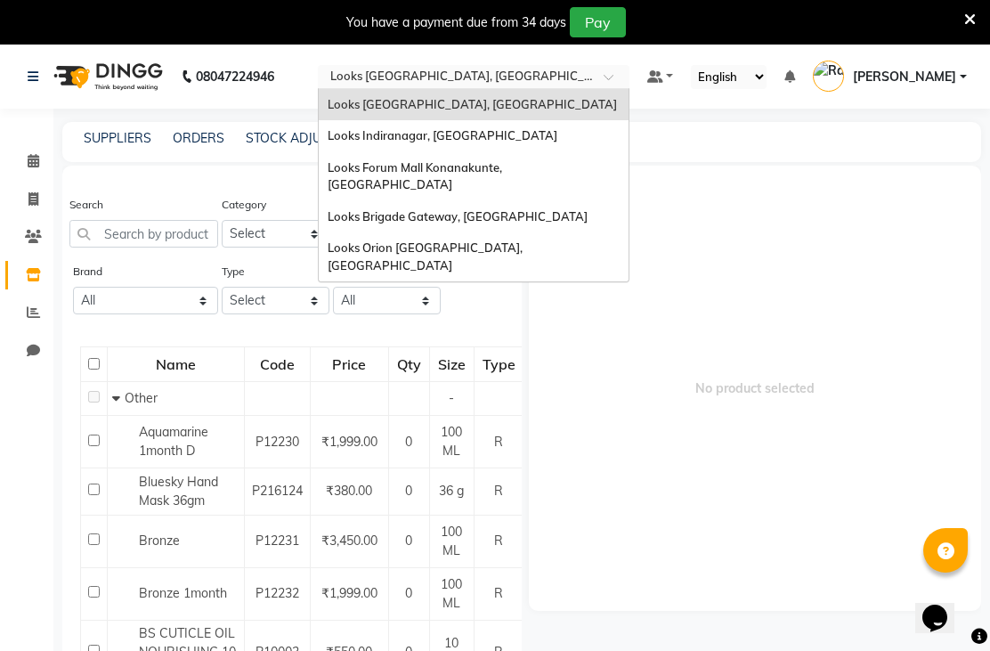
click at [557, 135] on span "Looks Indiranagar, [GEOGRAPHIC_DATA]" at bounding box center [443, 135] width 230 height 14
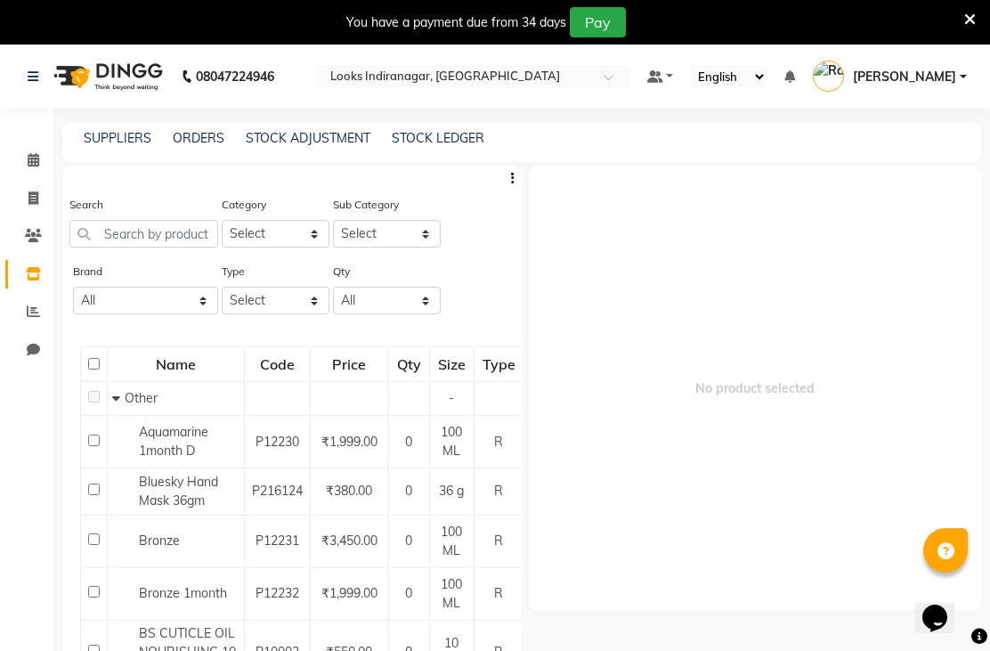
click at [23, 208] on link "Invoice" at bounding box center [26, 198] width 43 height 29
select select "service"
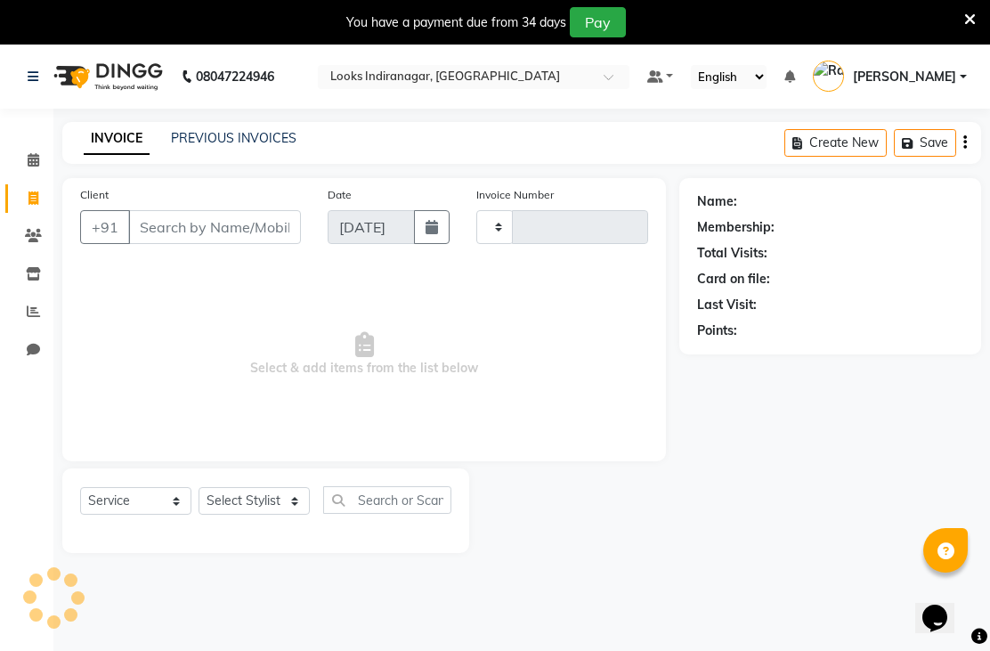
type input "3467"
select select "8708"
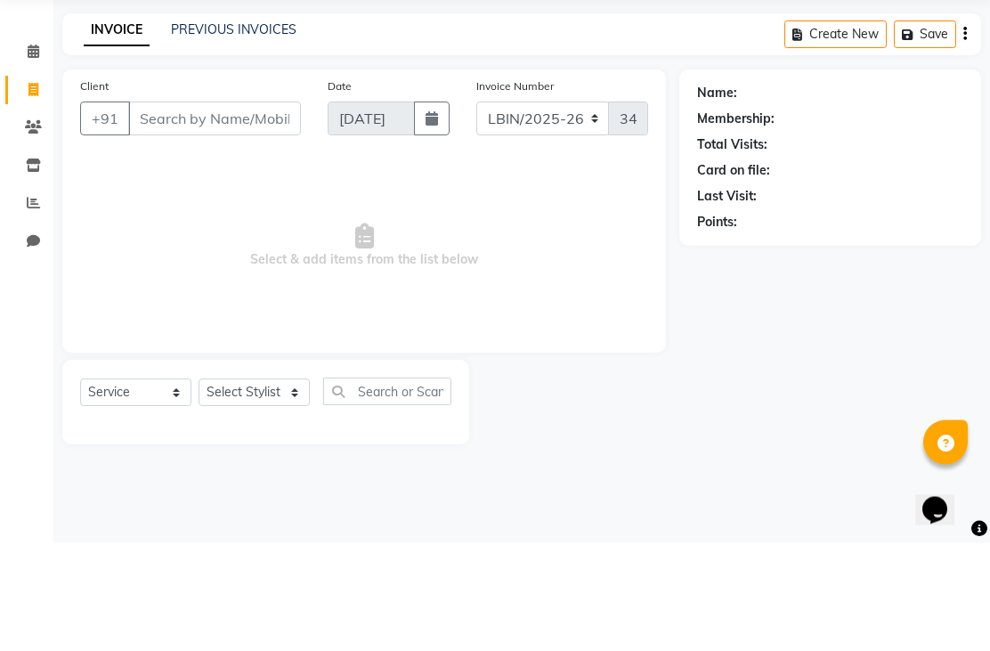
click at [34, 153] on icon at bounding box center [34, 159] width 12 height 13
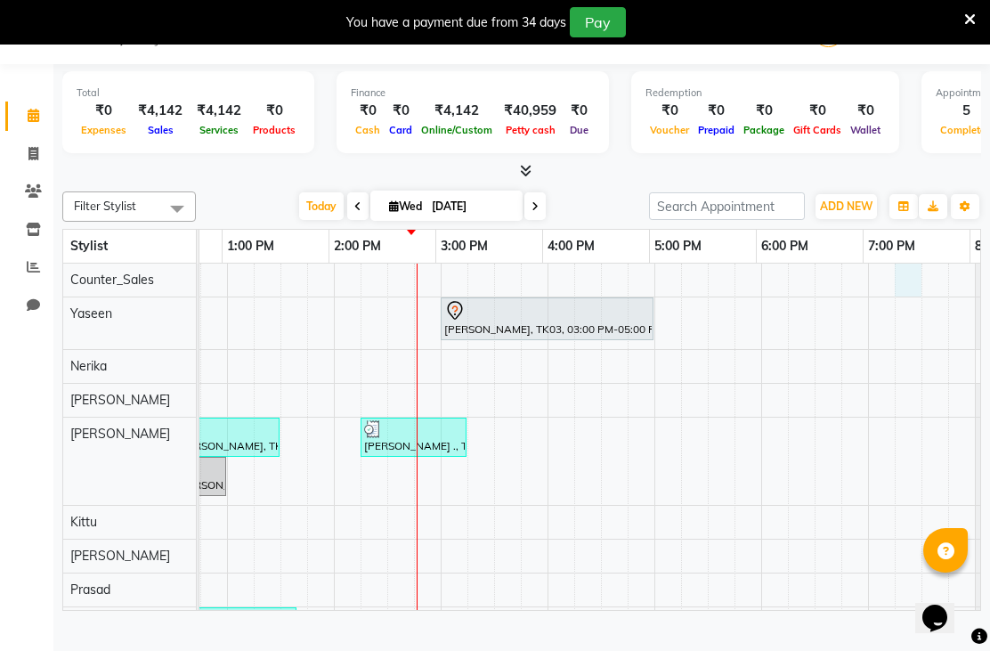
scroll to position [-47, 473]
